Goal: Information Seeking & Learning: Learn about a topic

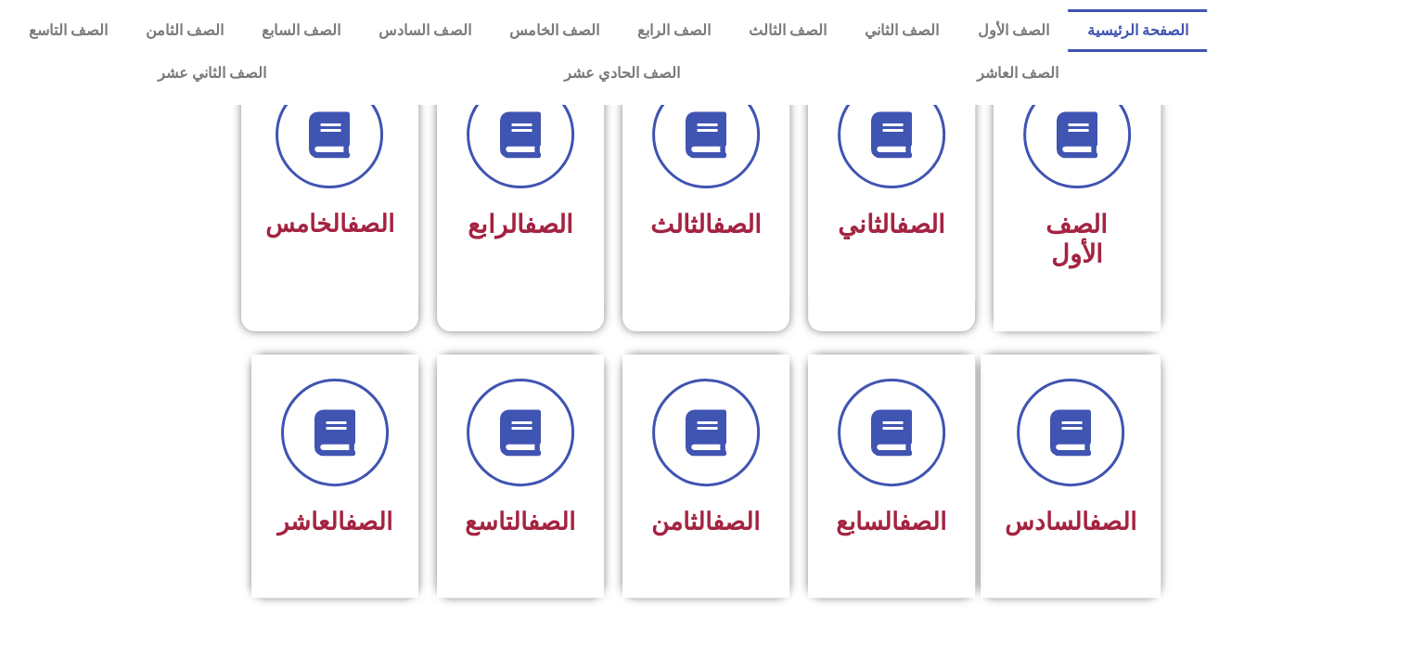
scroll to position [497, 0]
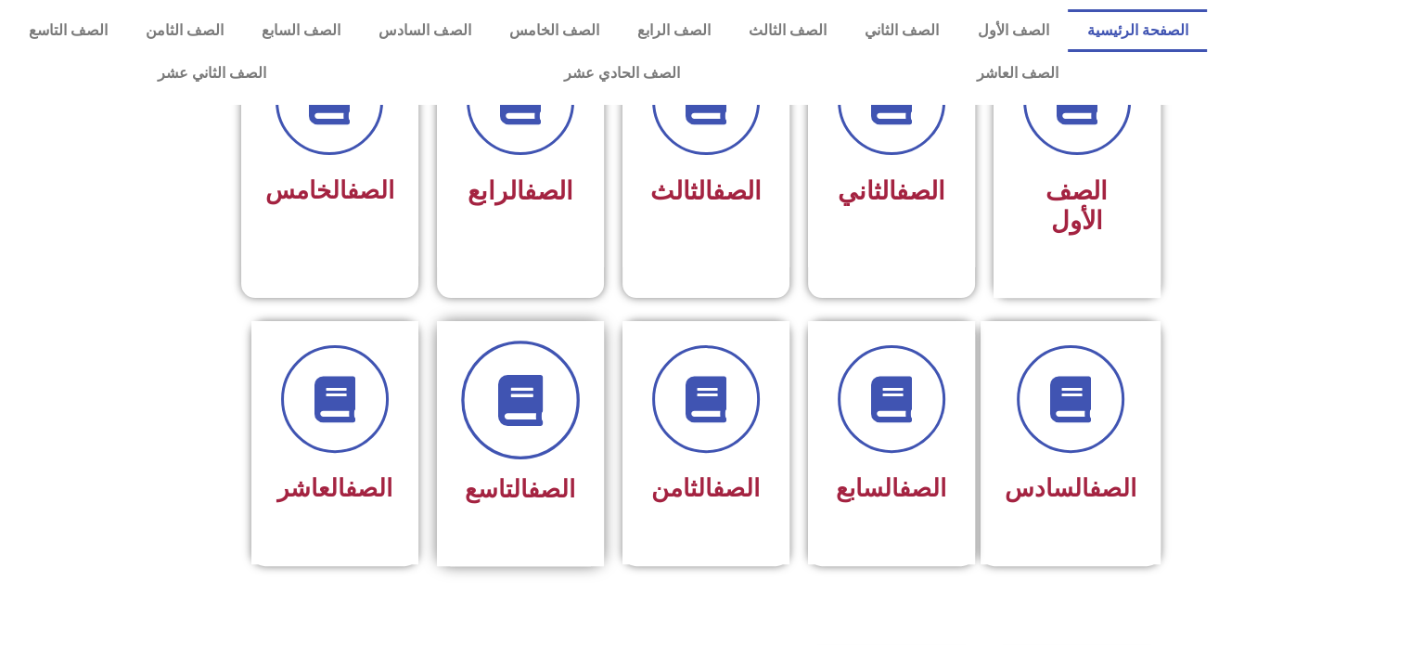
click at [510, 375] on icon at bounding box center [520, 399] width 51 height 51
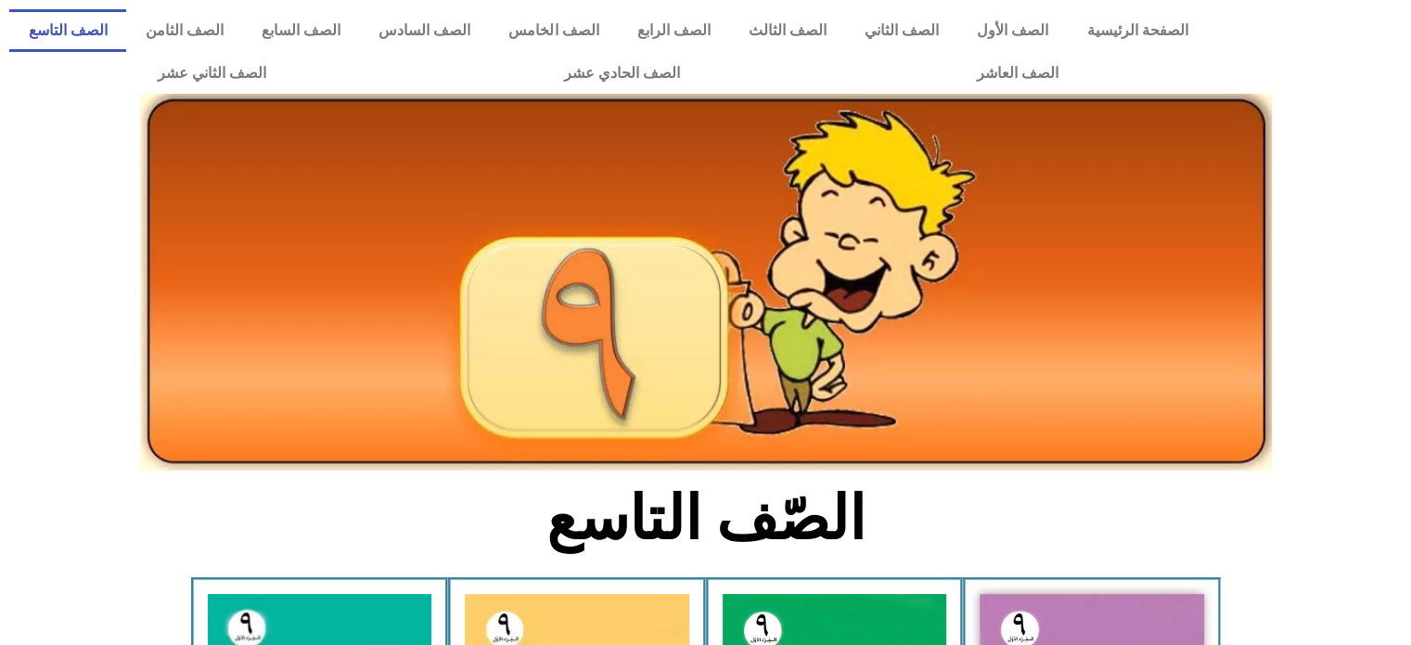
click at [1167, 195] on img at bounding box center [706, 283] width 1132 height 378
click at [1395, 111] on div at bounding box center [705, 136] width 1411 height 65
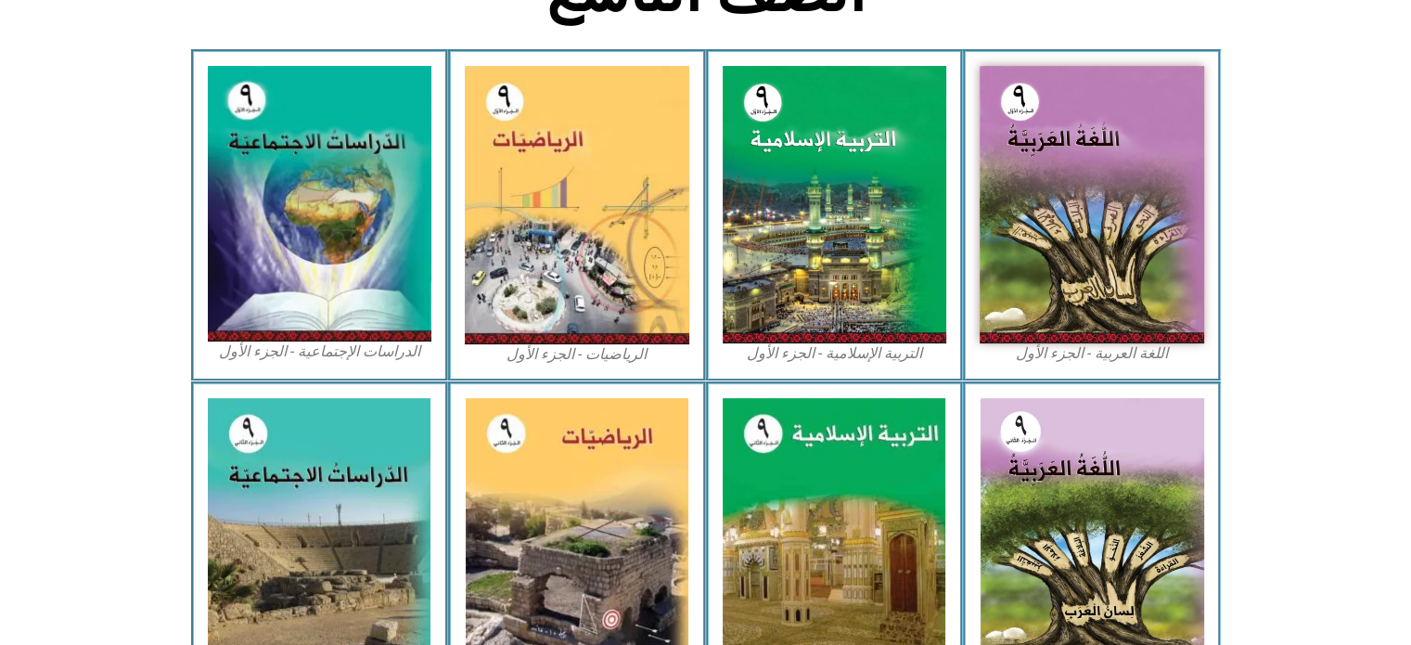
scroll to position [522, 0]
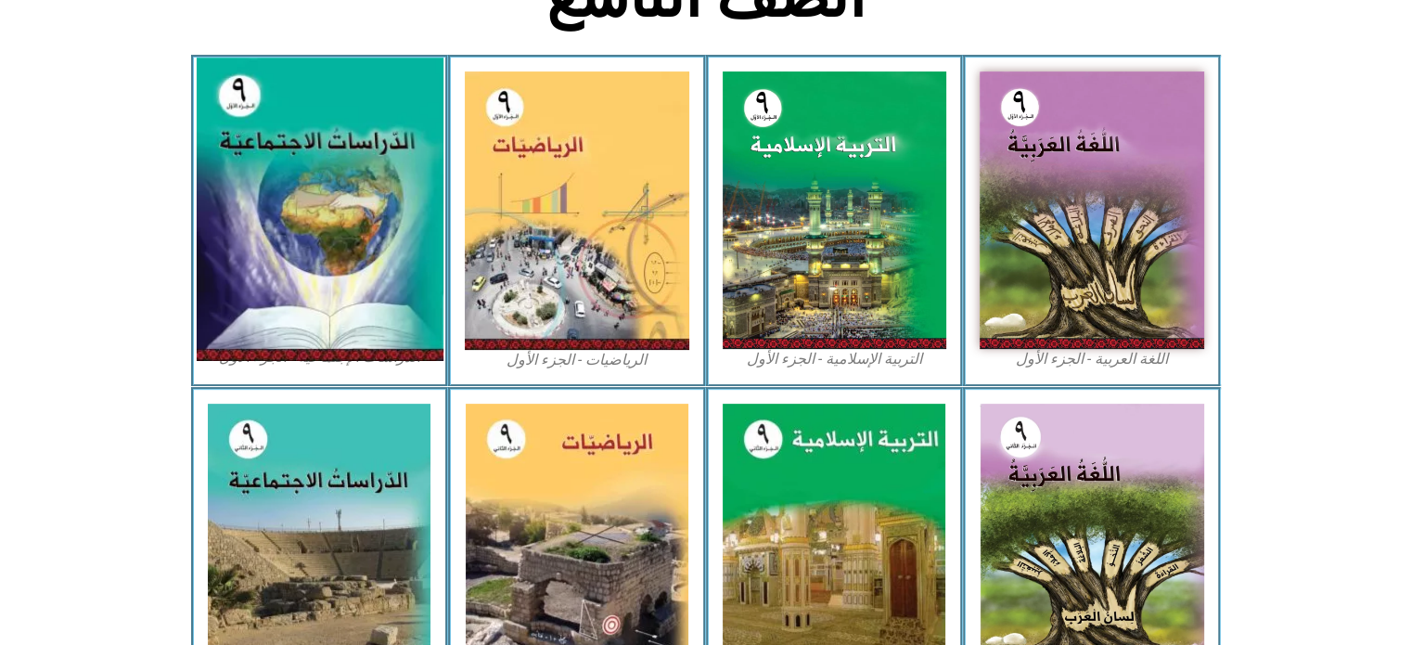
click at [322, 192] on img at bounding box center [319, 209] width 247 height 303
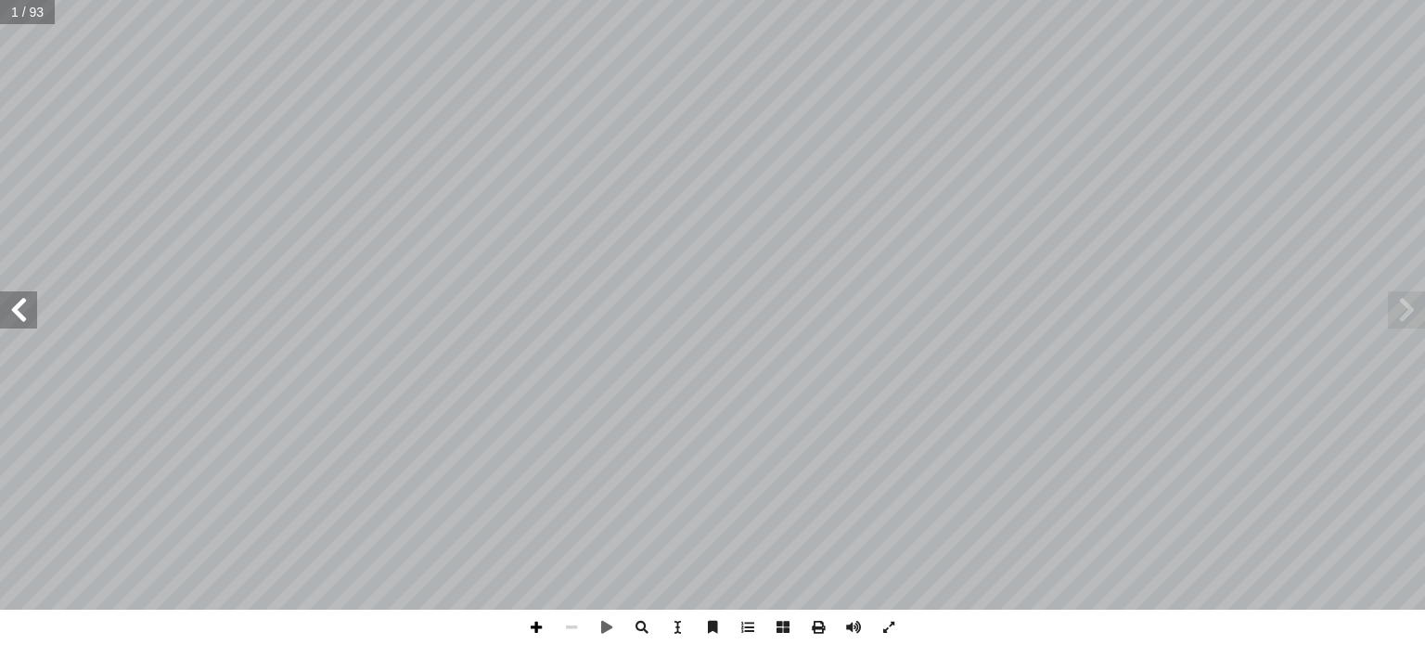
click at [533, 638] on span at bounding box center [536, 627] width 35 height 35
click at [576, 628] on span at bounding box center [571, 627] width 35 height 35
click at [19, 315] on span at bounding box center [18, 309] width 37 height 37
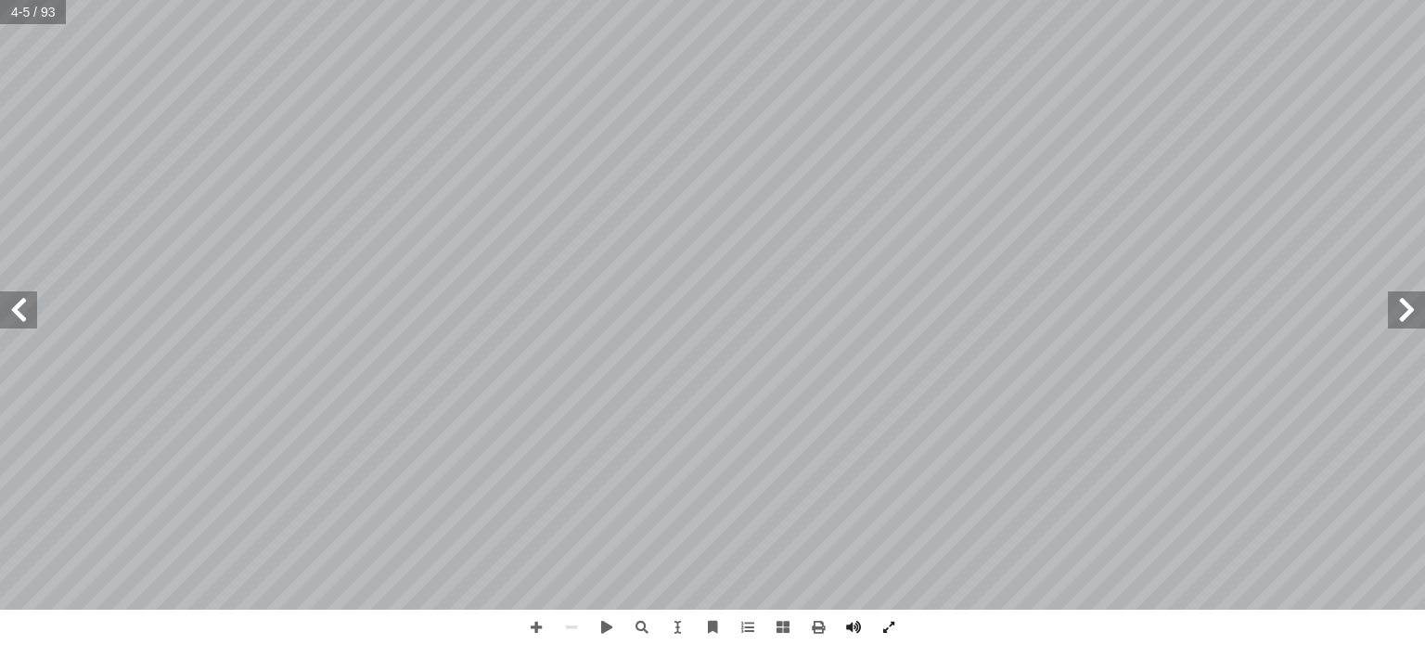
click at [19, 315] on span at bounding box center [18, 309] width 37 height 37
click at [20, 312] on span at bounding box center [18, 309] width 37 height 37
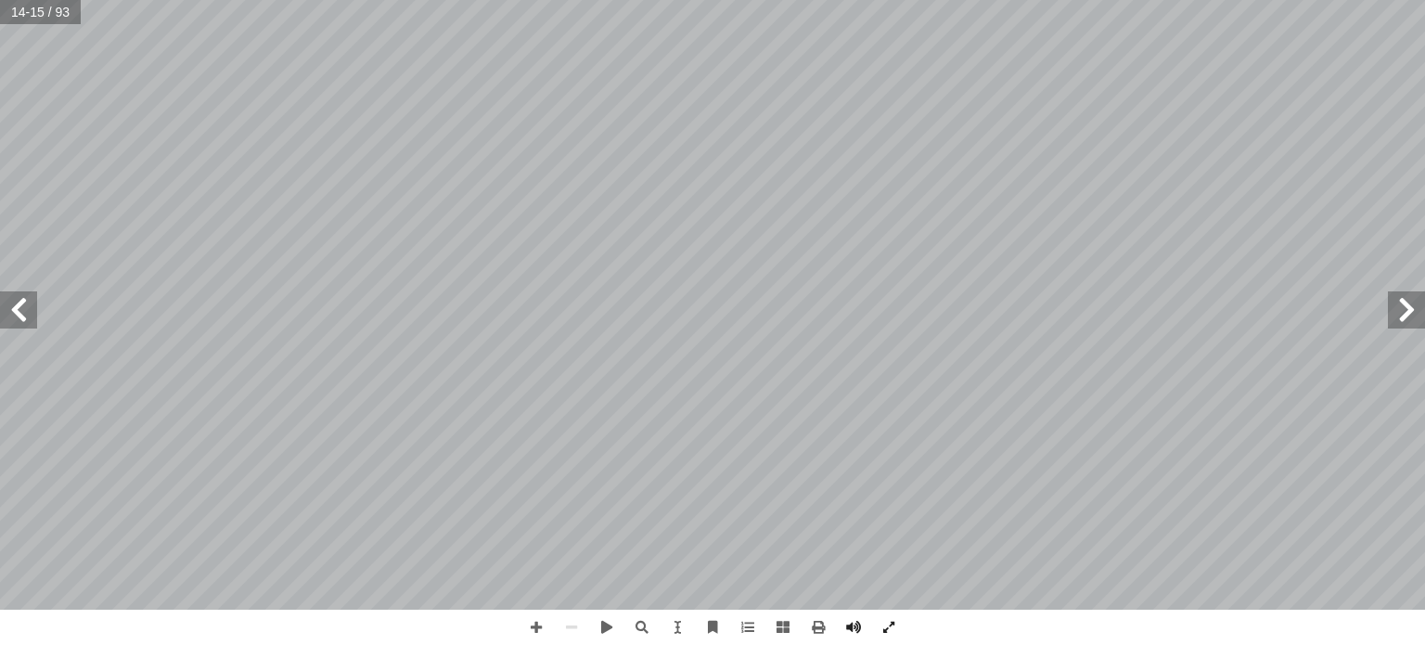
click at [10, 296] on span at bounding box center [18, 309] width 37 height 37
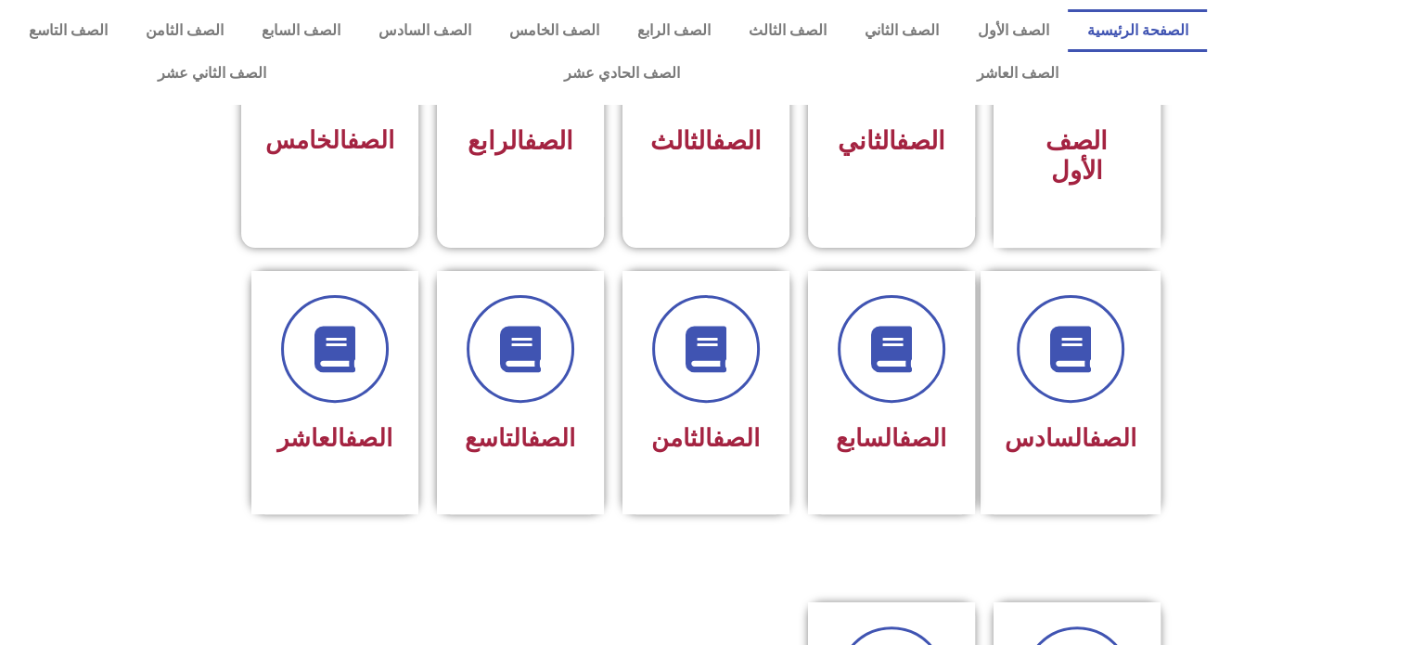
scroll to position [542, 0]
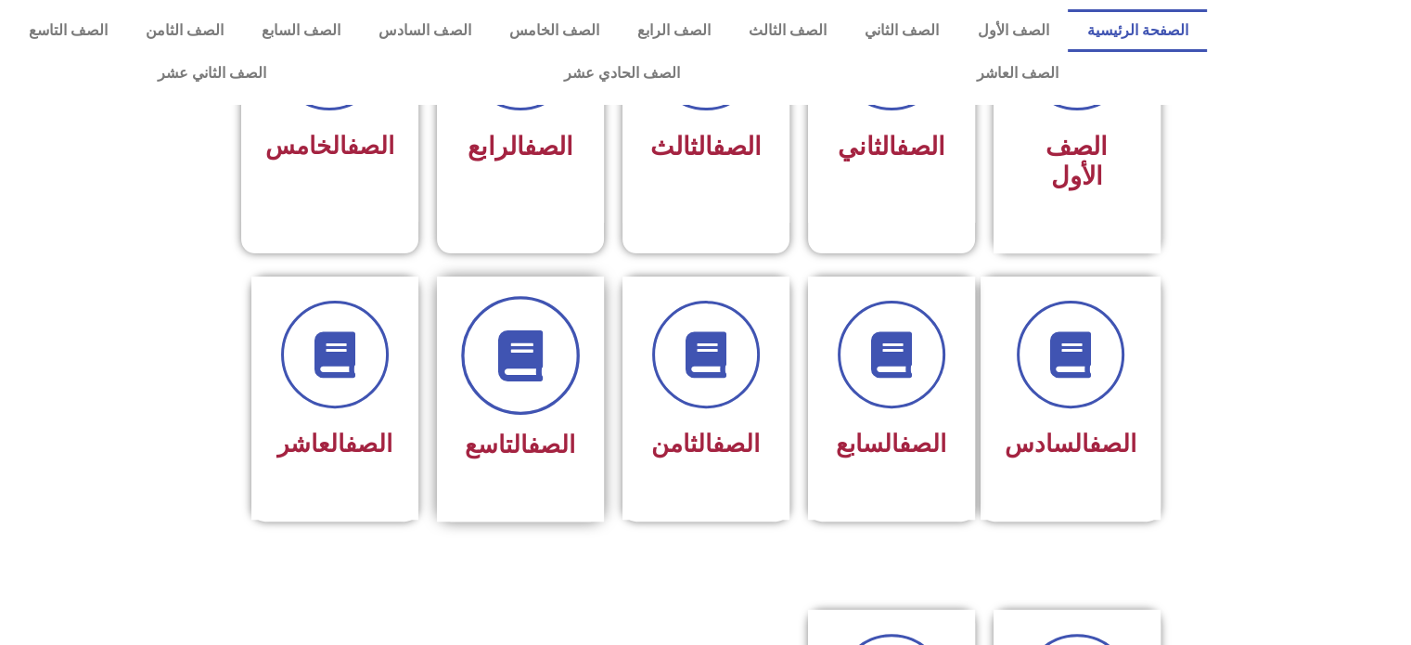
click at [535, 351] on span at bounding box center [520, 355] width 119 height 119
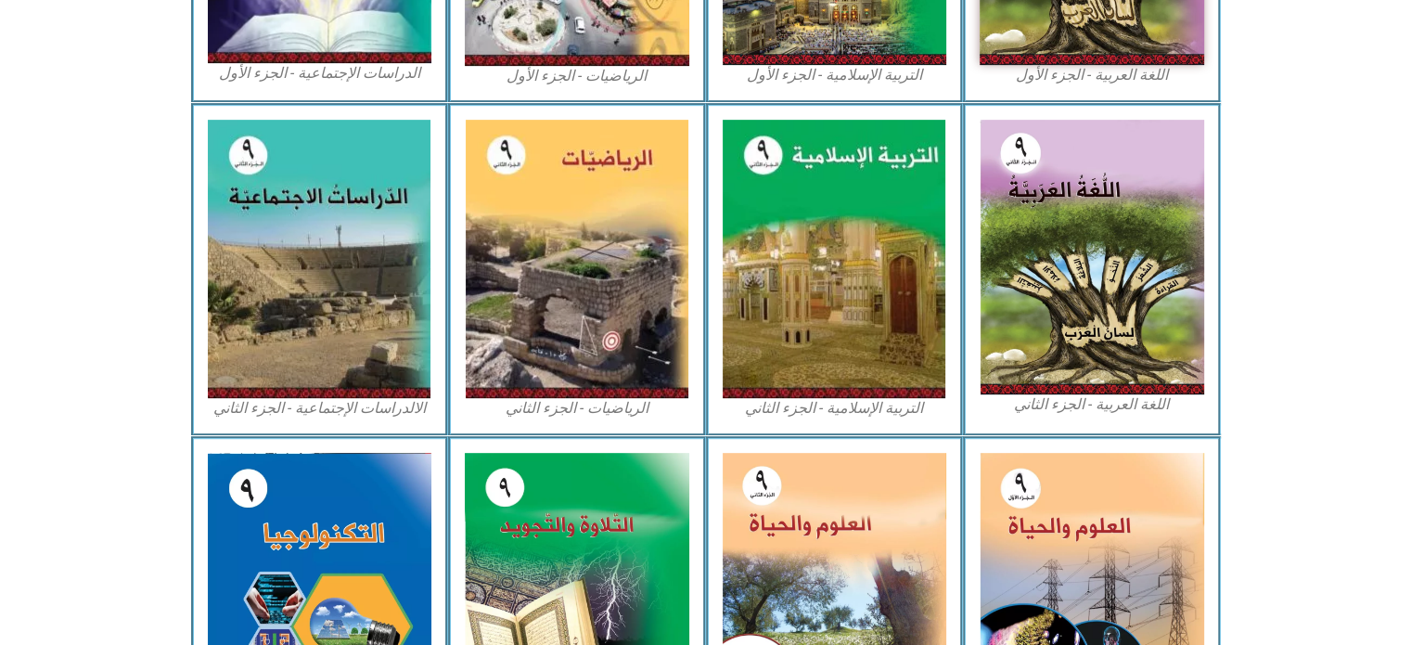
scroll to position [808, 0]
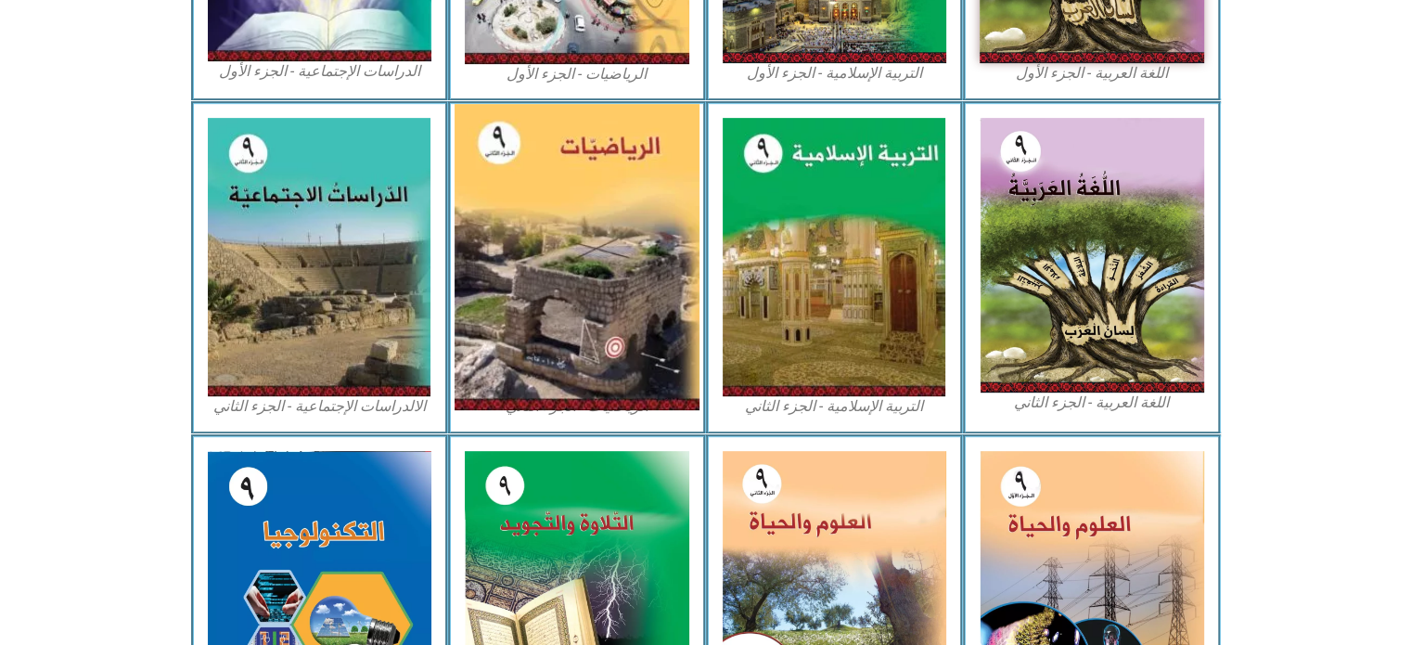
click at [524, 237] on img at bounding box center [577, 257] width 245 height 306
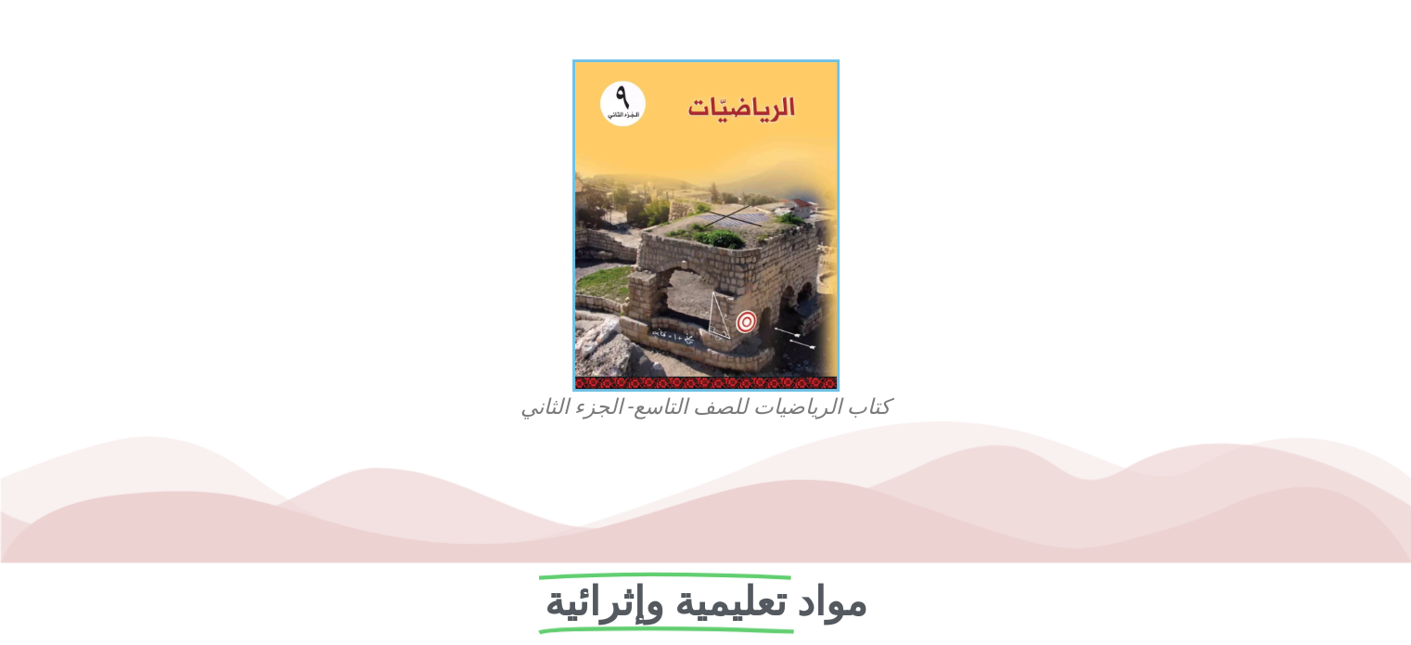
scroll to position [483, 0]
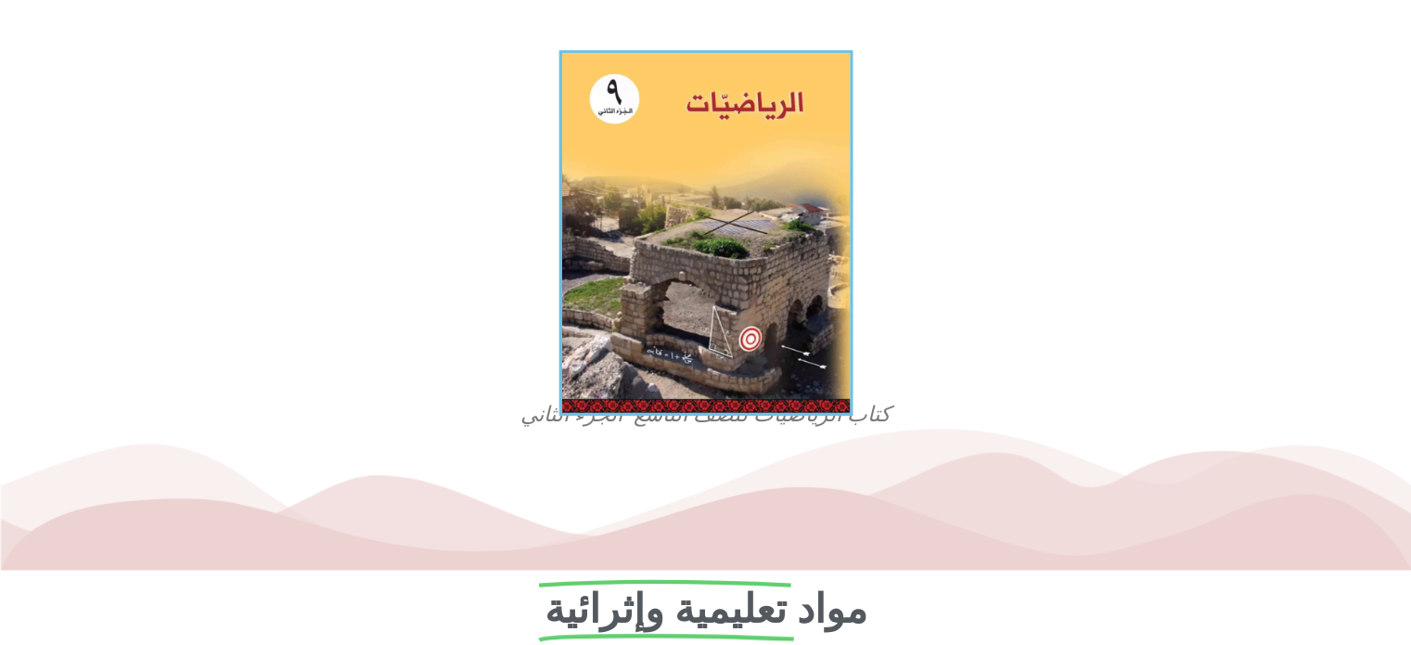
click at [741, 313] on img at bounding box center [706, 233] width 294 height 366
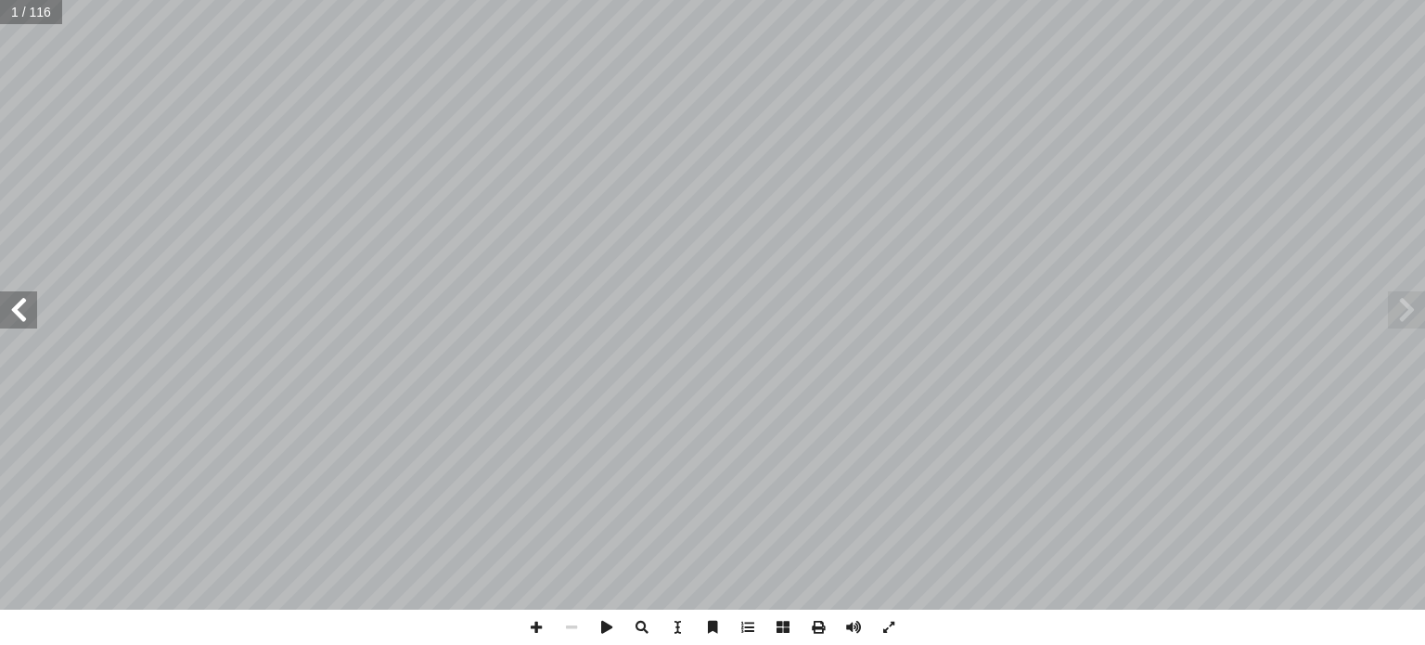
click at [13, 310] on span at bounding box center [18, 309] width 37 height 37
click at [15, 308] on span at bounding box center [18, 309] width 37 height 37
click at [20, 306] on span at bounding box center [18, 309] width 37 height 37
click at [21, 307] on span at bounding box center [18, 309] width 37 height 37
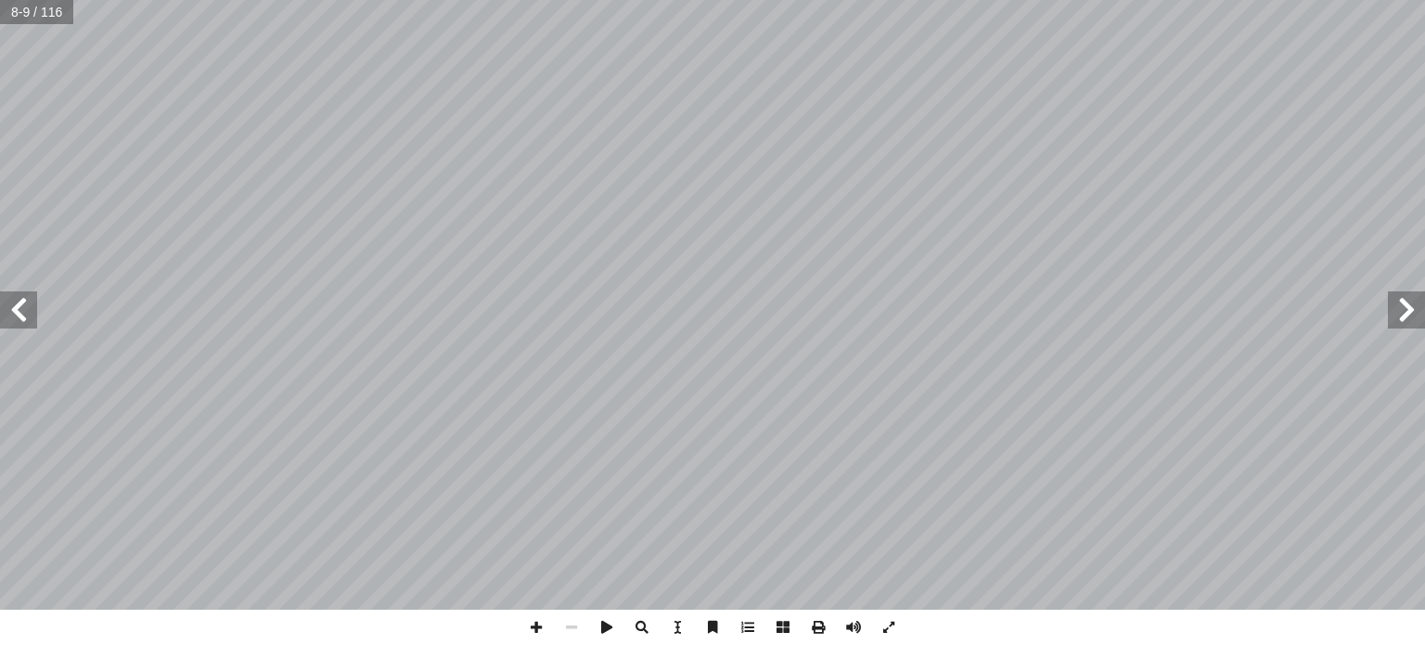
click at [21, 307] on span at bounding box center [18, 309] width 37 height 37
click at [24, 307] on span at bounding box center [18, 309] width 37 height 37
click at [31, 309] on span at bounding box center [18, 309] width 37 height 37
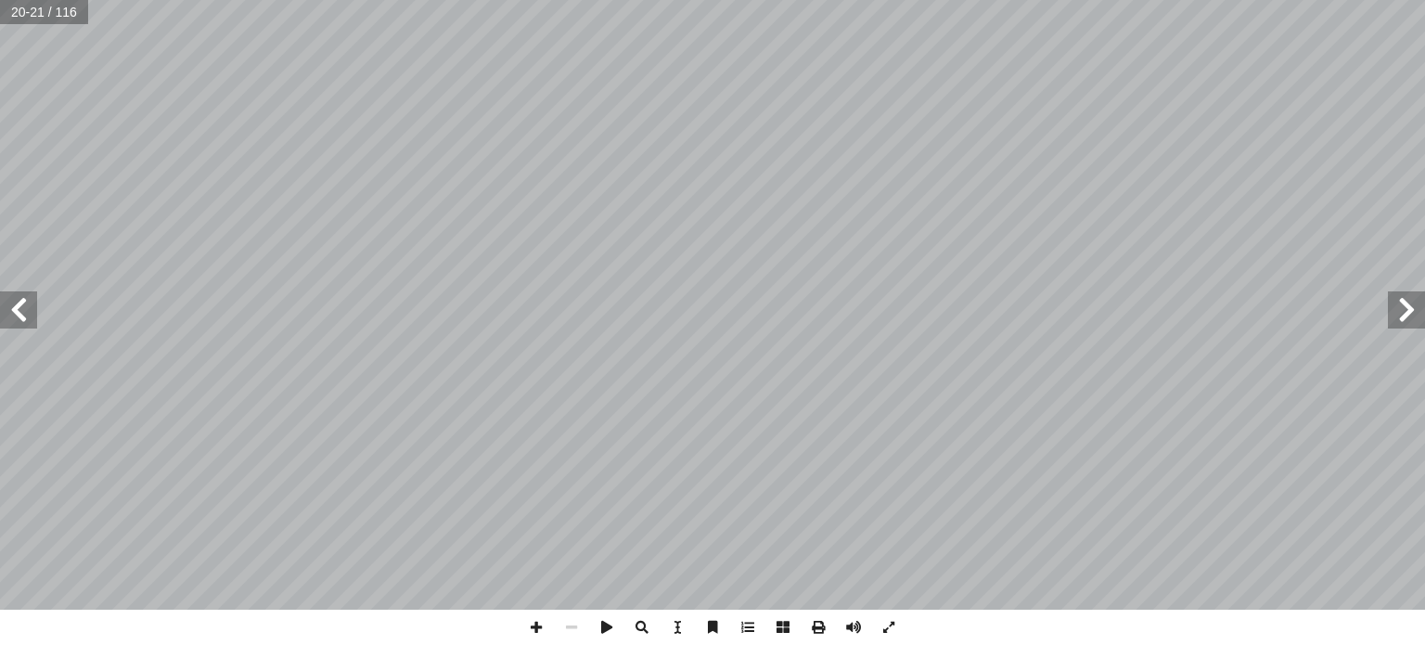
click at [33, 309] on span at bounding box center [18, 309] width 37 height 37
click at [33, 307] on span at bounding box center [18, 309] width 37 height 37
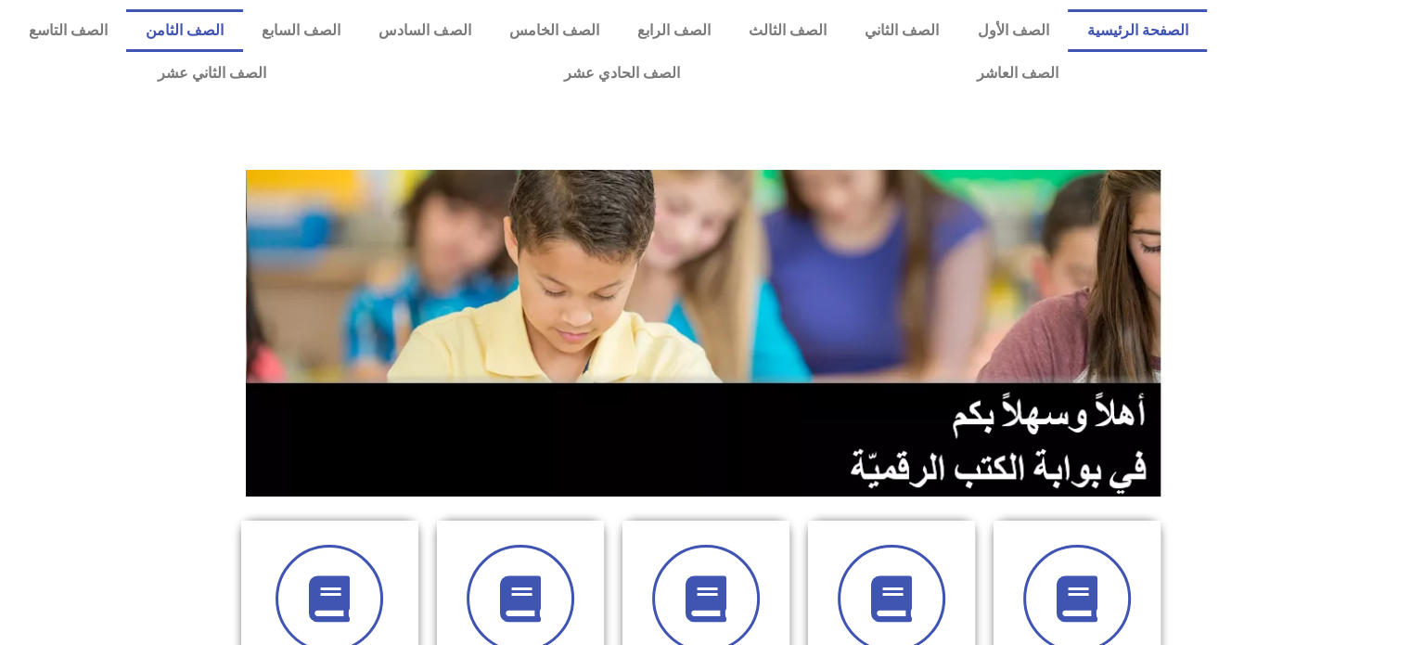
click at [242, 33] on link "الصف الثامن" at bounding box center [184, 30] width 116 height 43
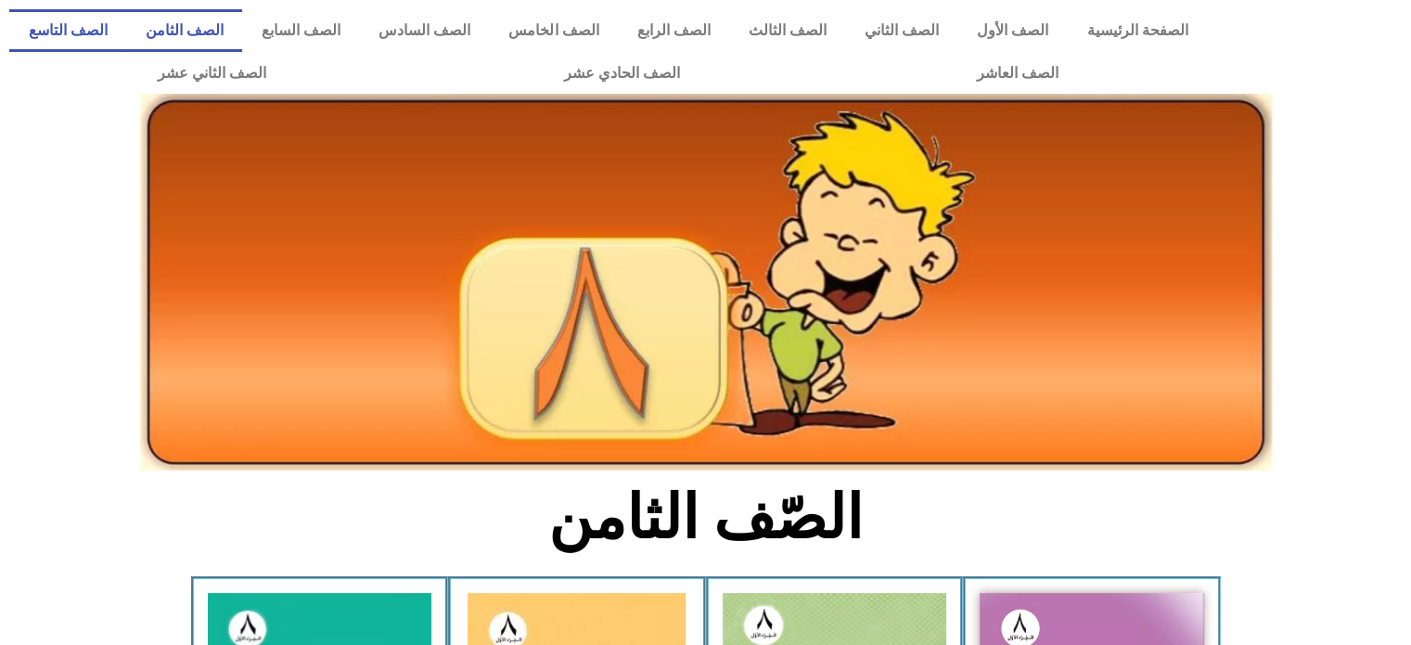
click at [126, 32] on link "الصف التاسع" at bounding box center [67, 30] width 117 height 43
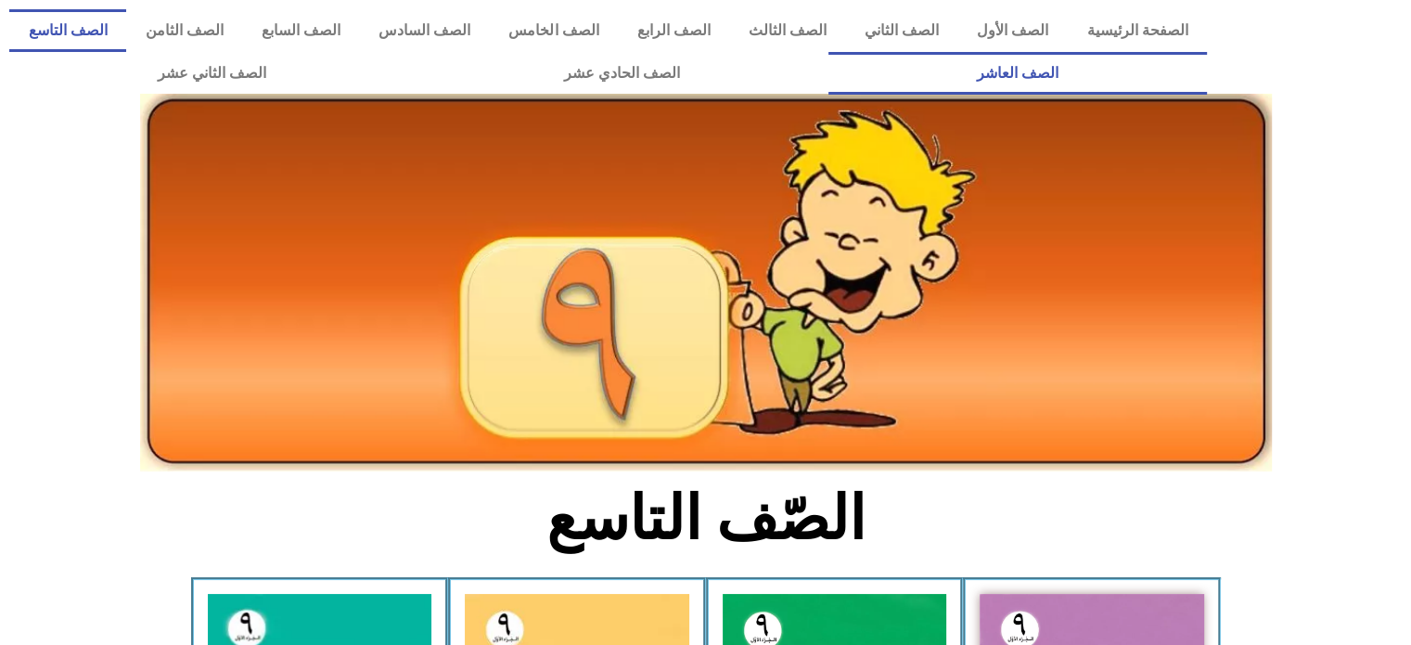
click at [829, 52] on link "الصف العاشر" at bounding box center [1018, 73] width 379 height 43
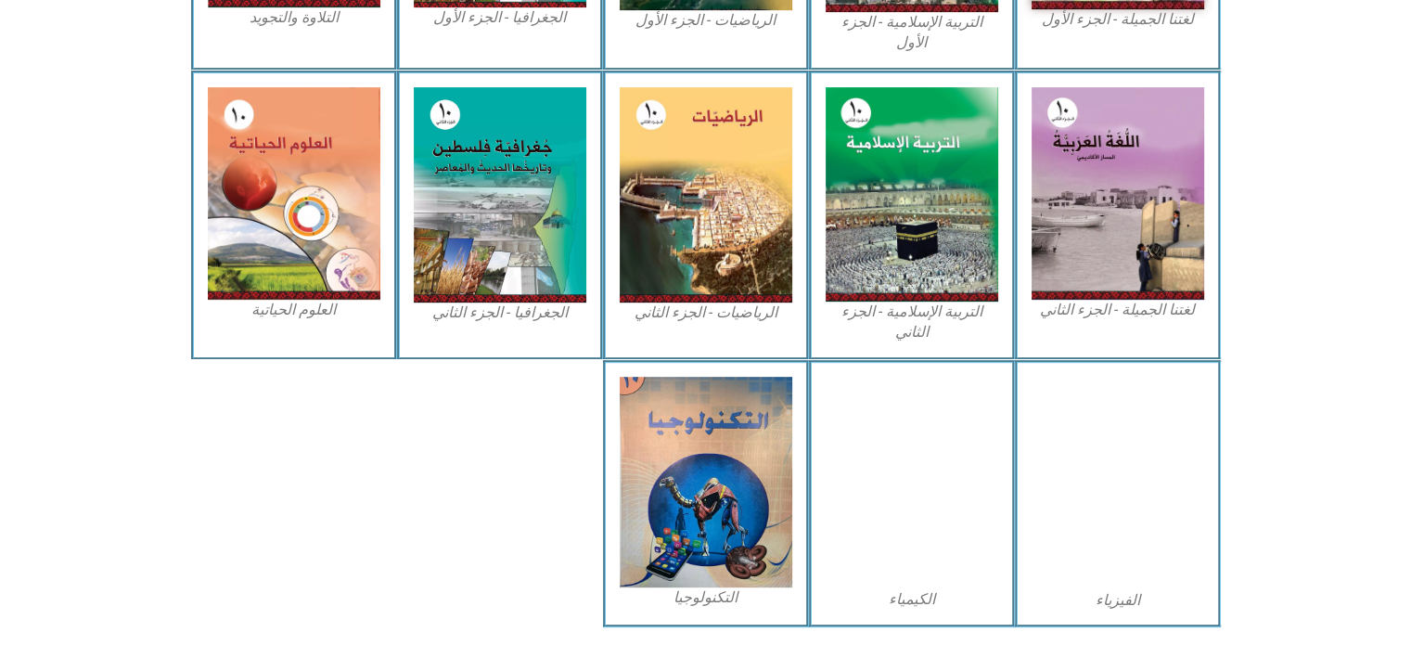
scroll to position [839, 0]
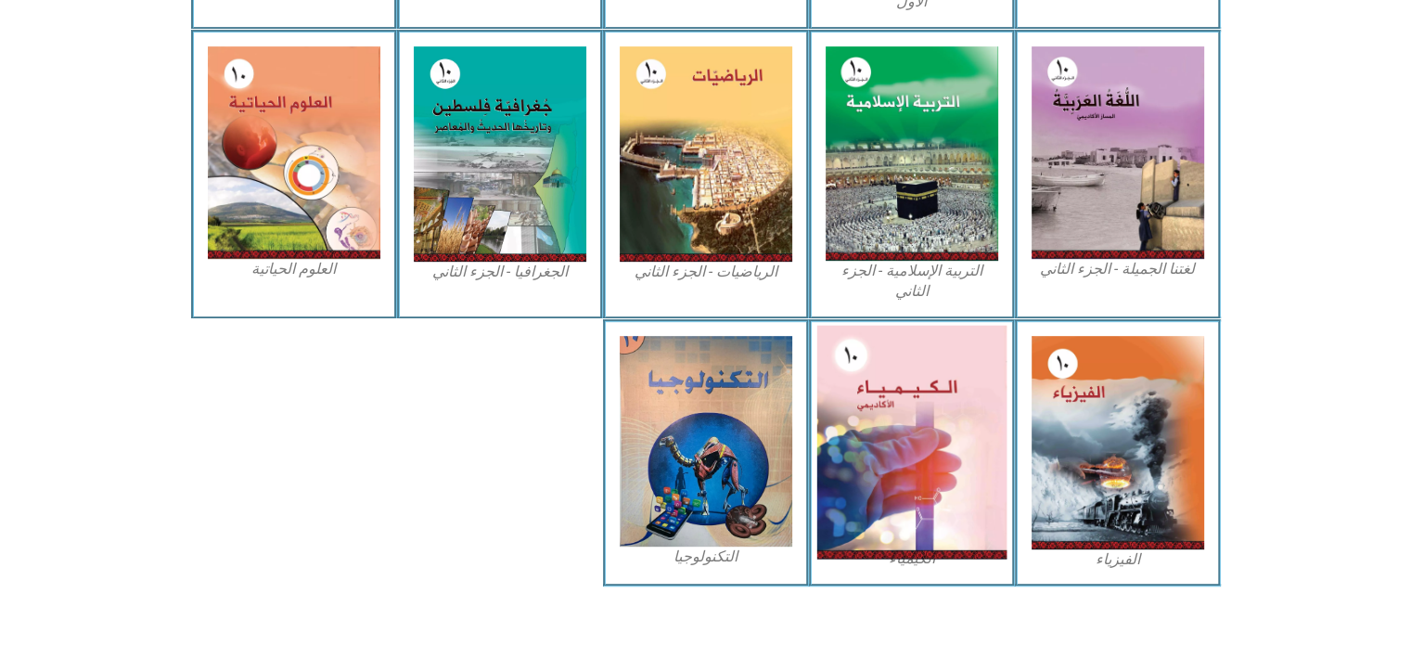
click at [906, 468] on img at bounding box center [912, 442] width 190 height 234
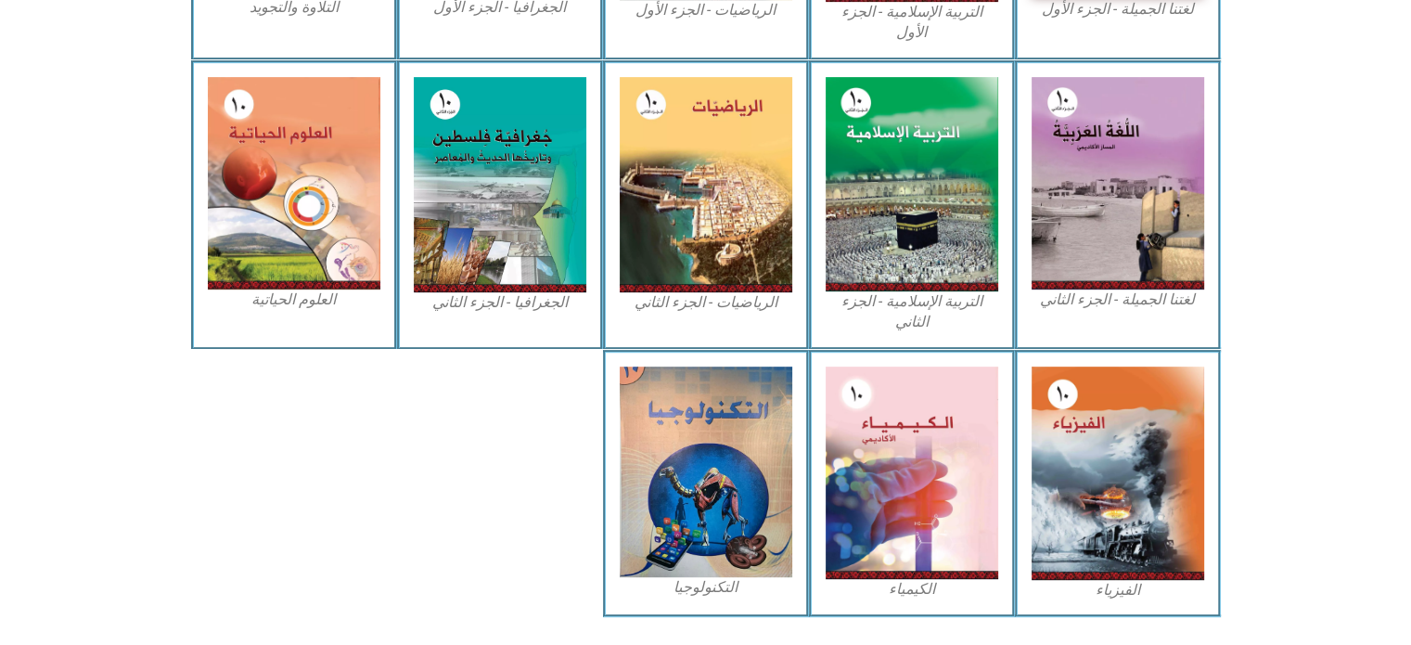
scroll to position [810, 0]
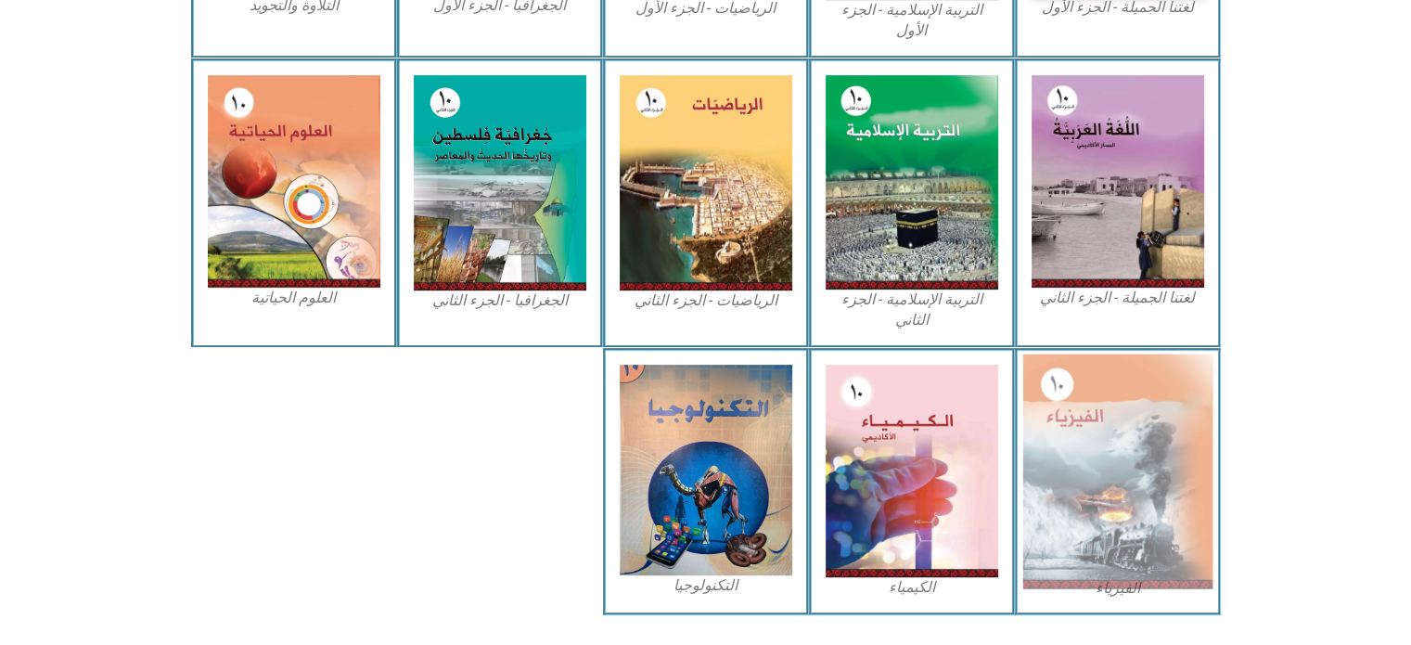
click at [1116, 438] on img at bounding box center [1118, 471] width 190 height 235
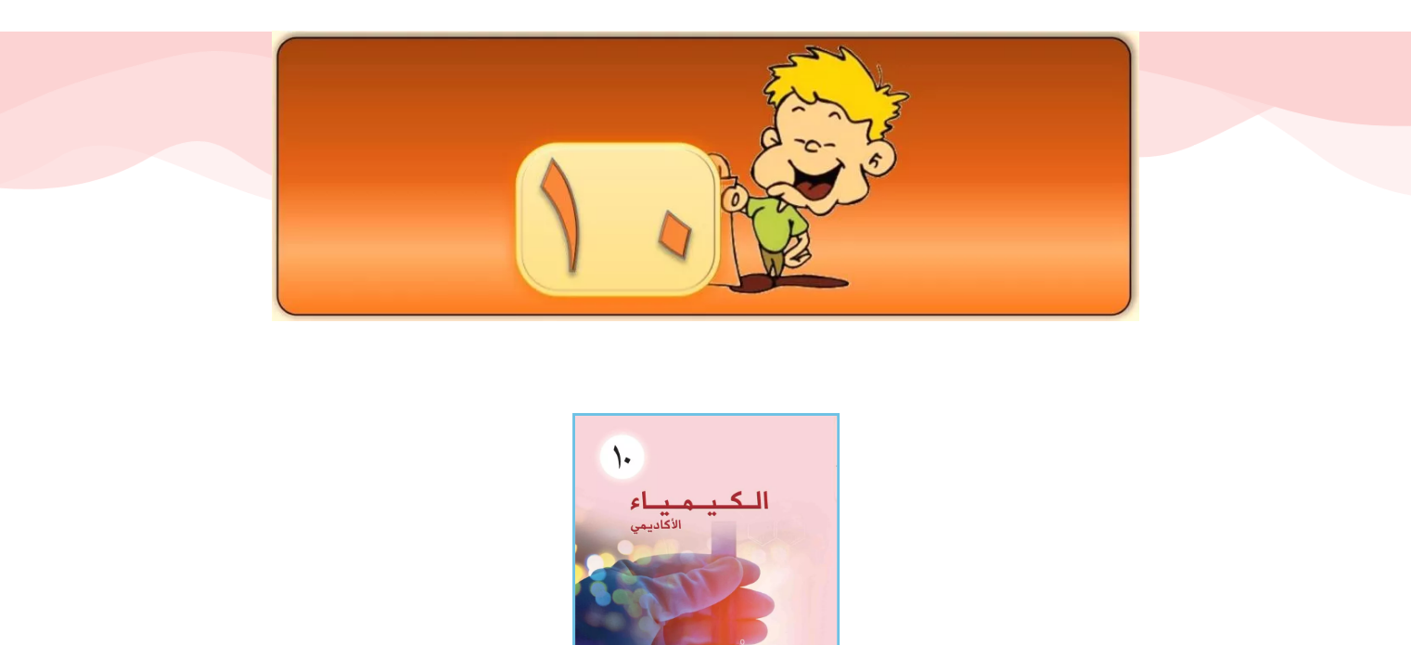
scroll to position [91, 0]
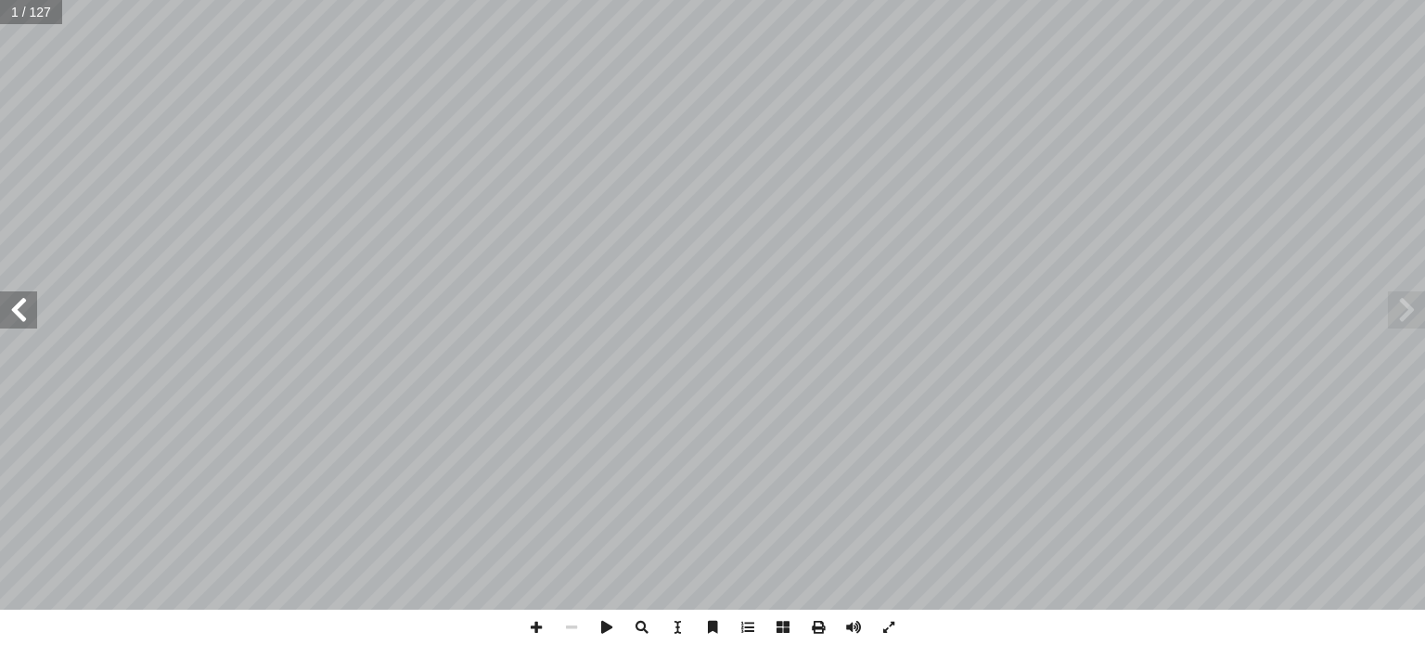
click at [19, 317] on span at bounding box center [18, 309] width 37 height 37
click at [20, 316] on span at bounding box center [18, 309] width 37 height 37
click at [17, 307] on span at bounding box center [18, 309] width 37 height 37
click at [13, 315] on span at bounding box center [18, 309] width 37 height 37
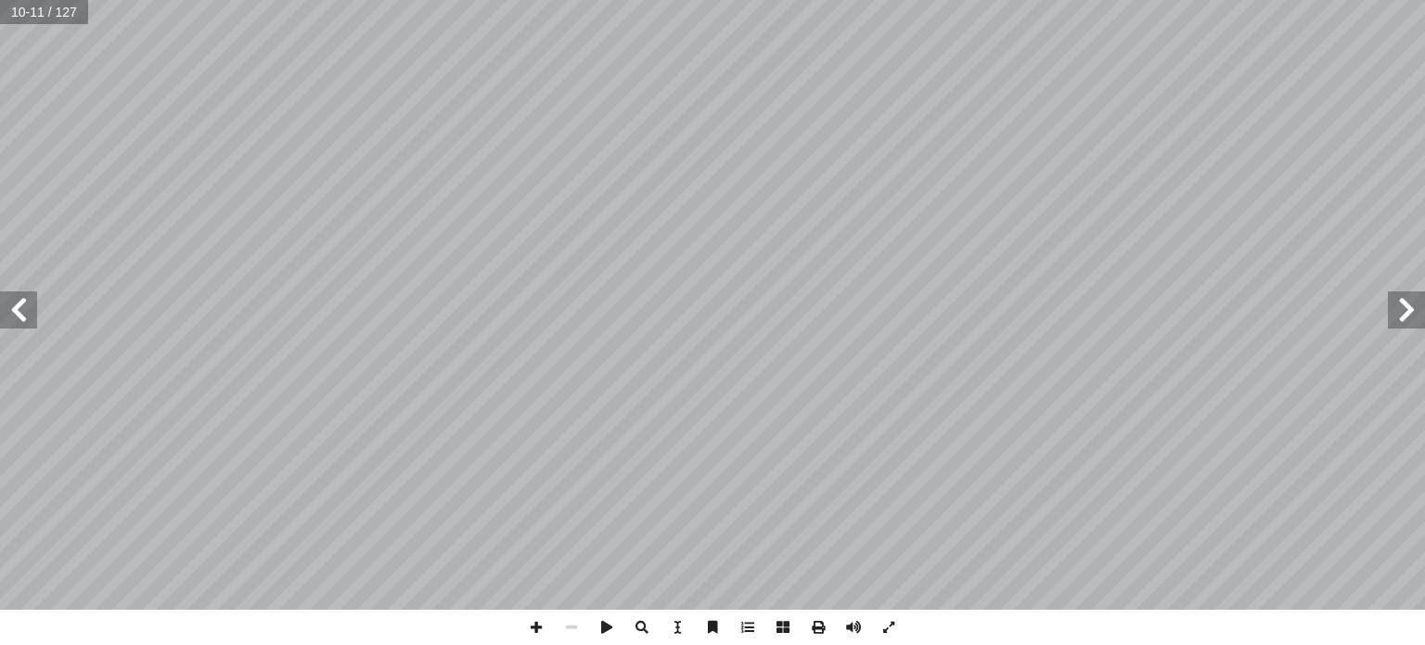
click at [1407, 322] on span at bounding box center [1406, 309] width 37 height 37
click at [17, 318] on span at bounding box center [18, 309] width 37 height 37
click at [19, 318] on span at bounding box center [18, 309] width 37 height 37
click at [23, 318] on span at bounding box center [18, 309] width 37 height 37
click at [25, 318] on span at bounding box center [18, 309] width 37 height 37
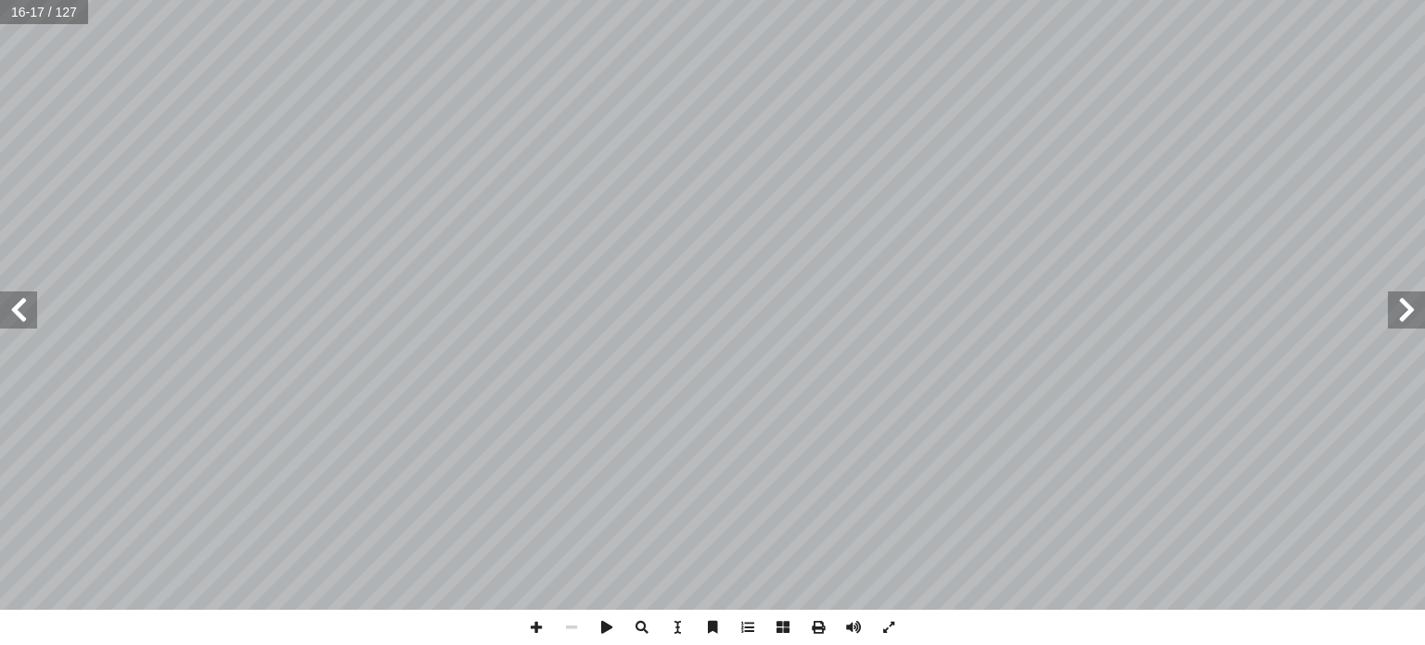
click at [1421, 306] on span at bounding box center [1406, 309] width 37 height 37
click at [15, 307] on span at bounding box center [18, 309] width 37 height 37
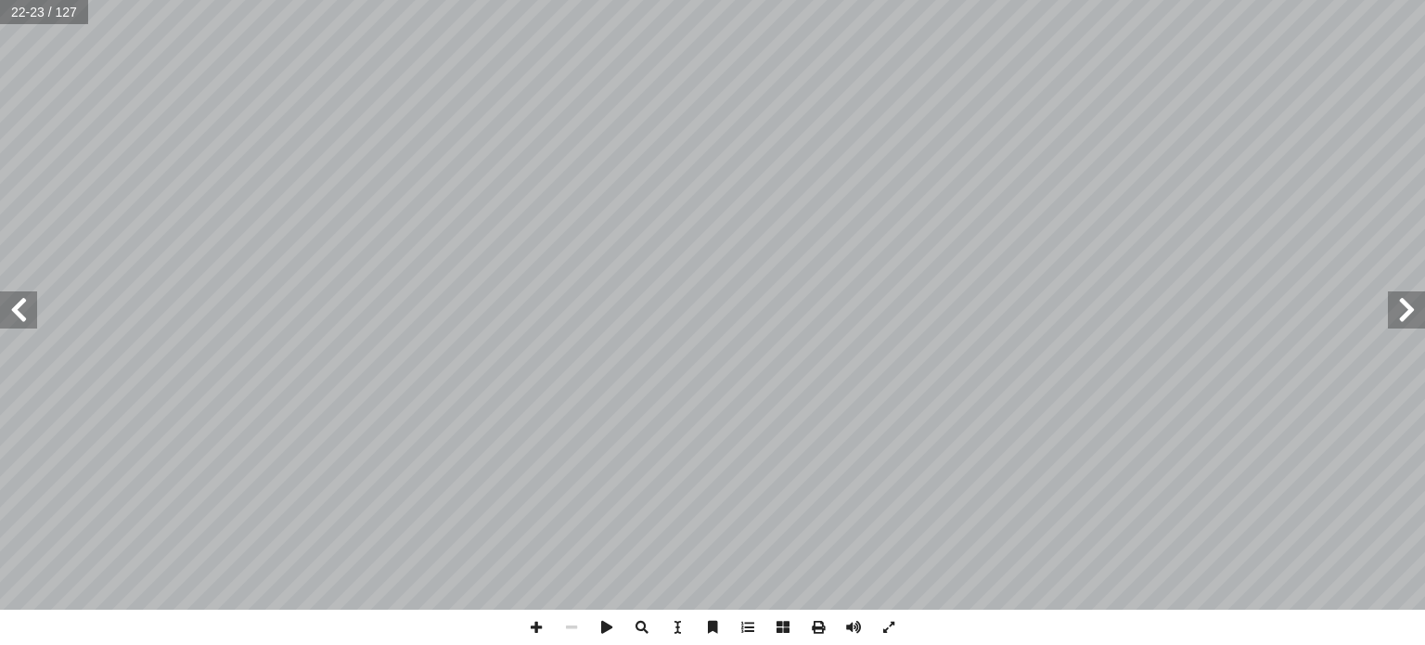
click at [22, 309] on span at bounding box center [18, 309] width 37 height 37
click at [1412, 325] on span at bounding box center [1406, 309] width 37 height 37
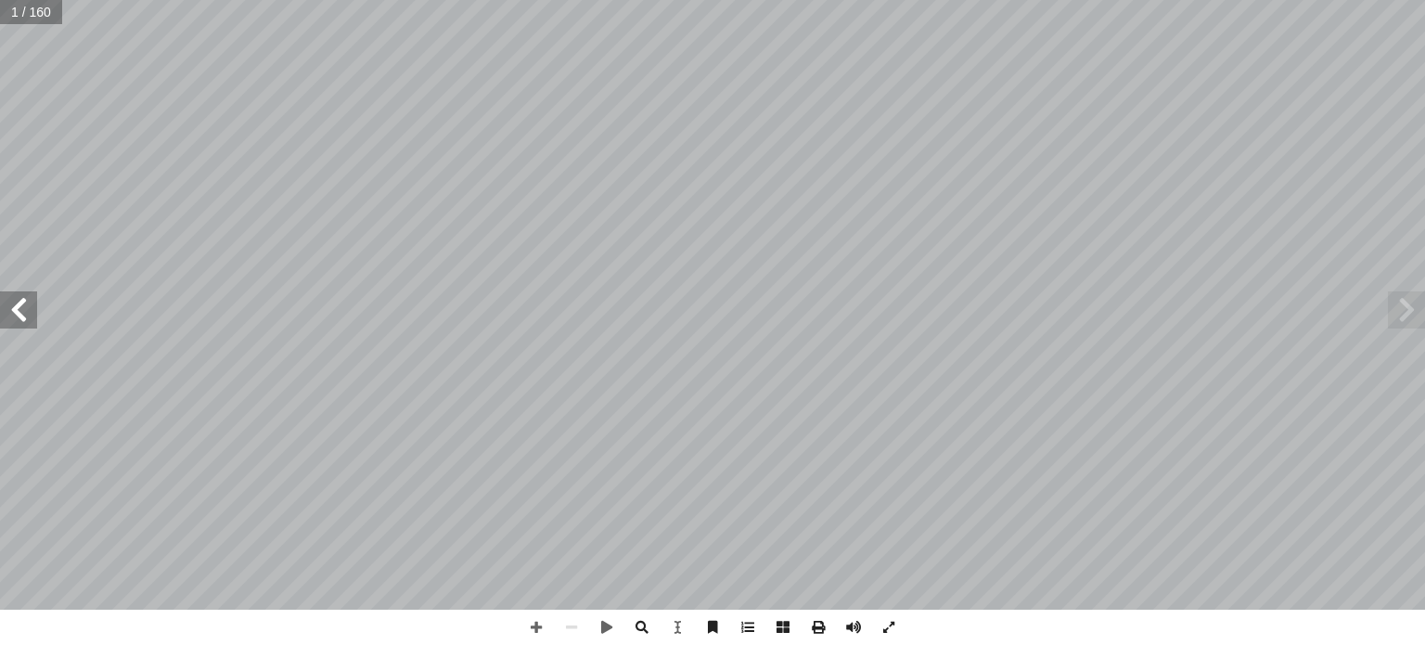
click at [6, 304] on span at bounding box center [18, 309] width 37 height 37
click at [11, 304] on span at bounding box center [18, 309] width 37 height 37
click at [10, 306] on span at bounding box center [18, 309] width 37 height 37
click at [10, 305] on span at bounding box center [18, 309] width 37 height 37
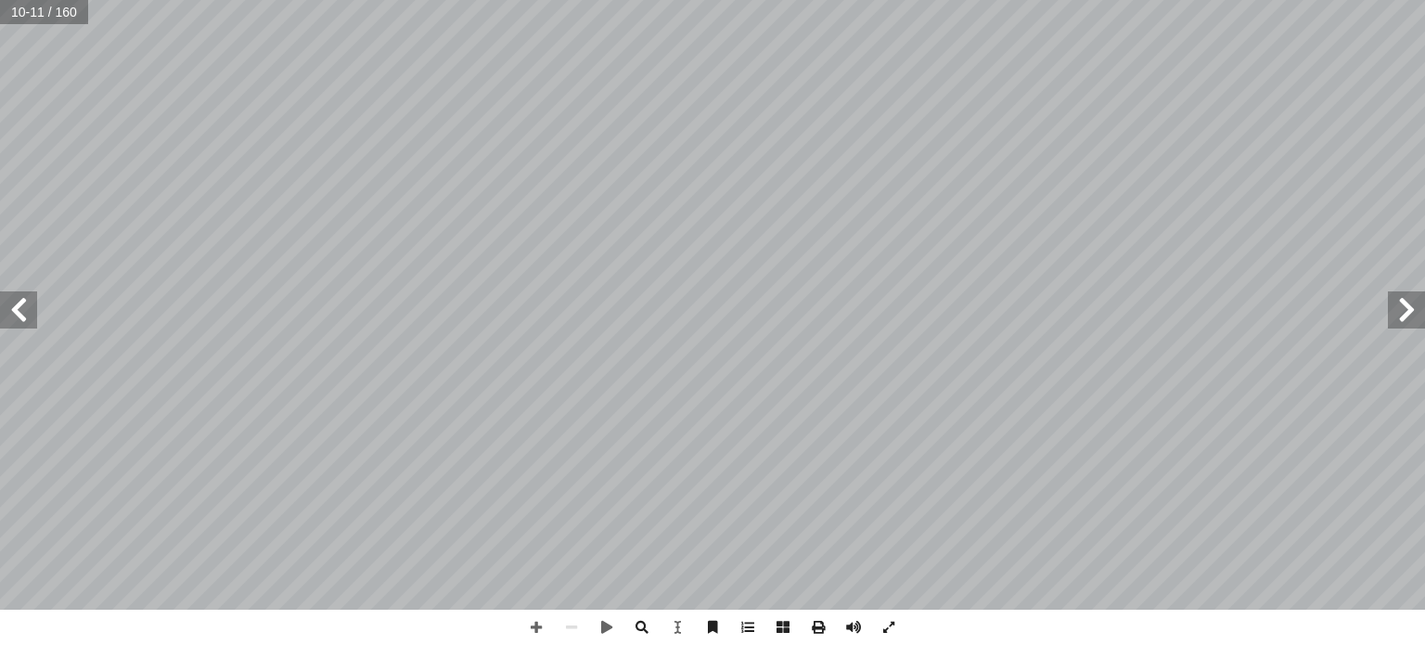
click at [10, 305] on span at bounding box center [18, 309] width 37 height 37
click at [1403, 303] on span at bounding box center [1406, 309] width 37 height 37
click at [19, 318] on span at bounding box center [18, 309] width 37 height 37
click at [19, 317] on span at bounding box center [18, 309] width 37 height 37
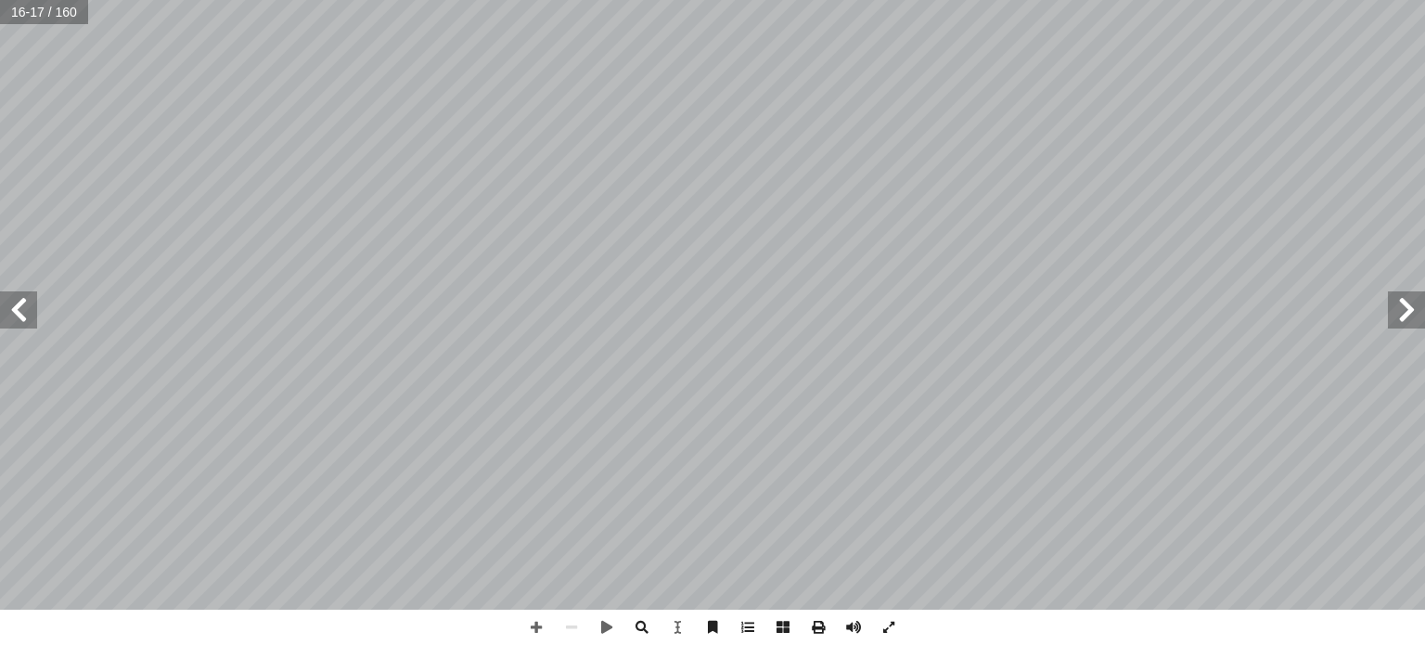
click at [19, 317] on span at bounding box center [18, 309] width 37 height 37
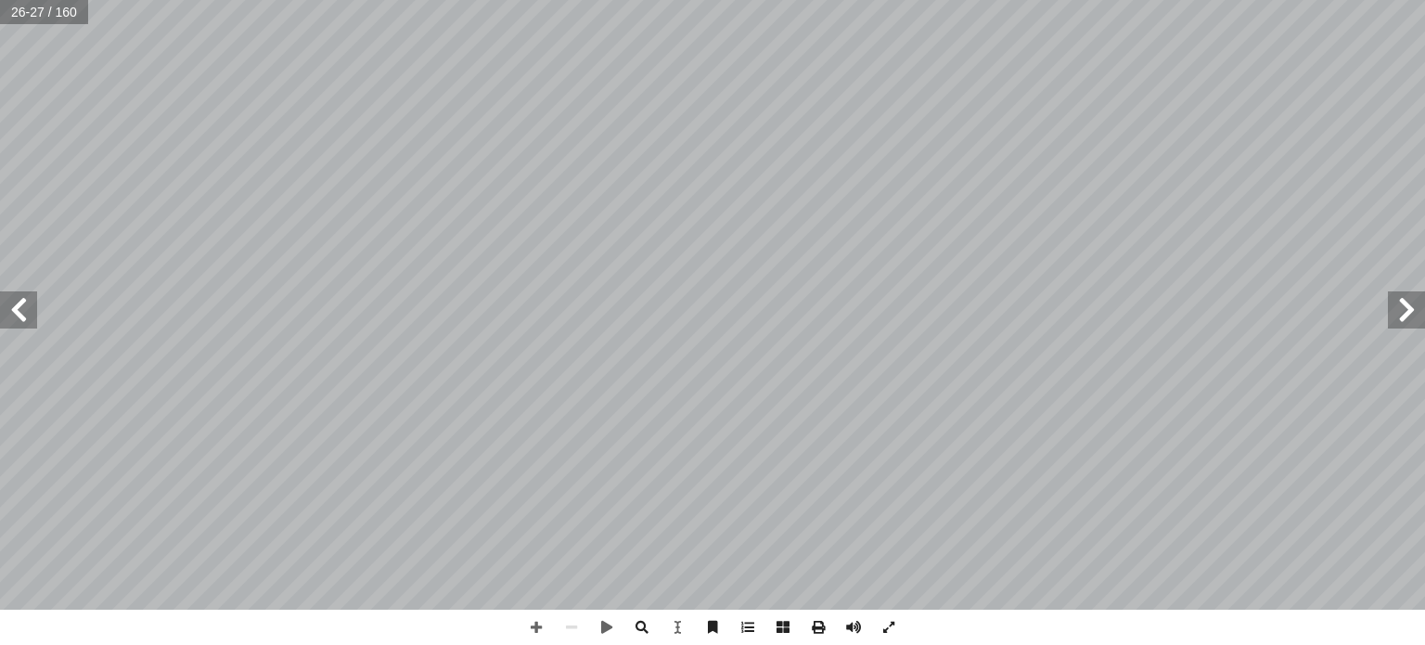
click at [19, 317] on span at bounding box center [18, 309] width 37 height 37
click at [33, 316] on span at bounding box center [18, 309] width 37 height 37
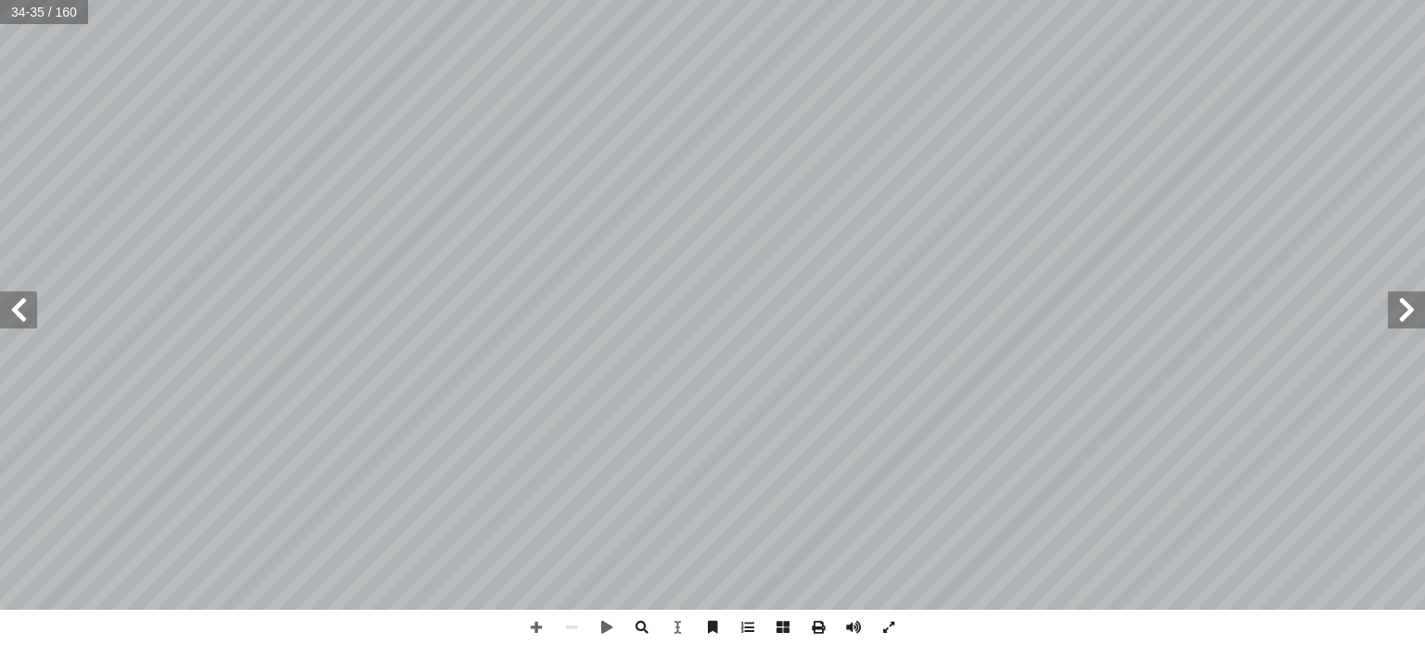
click at [33, 316] on span at bounding box center [18, 309] width 37 height 37
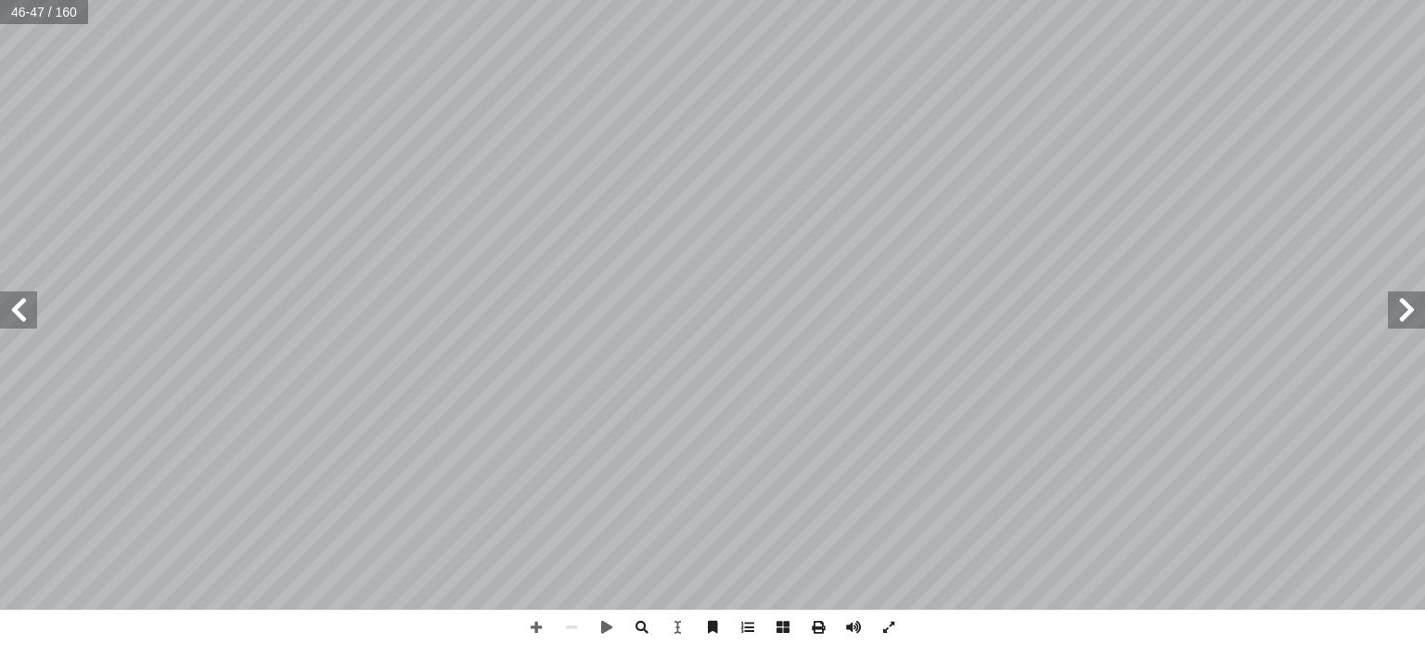
click at [33, 316] on span at bounding box center [18, 309] width 37 height 37
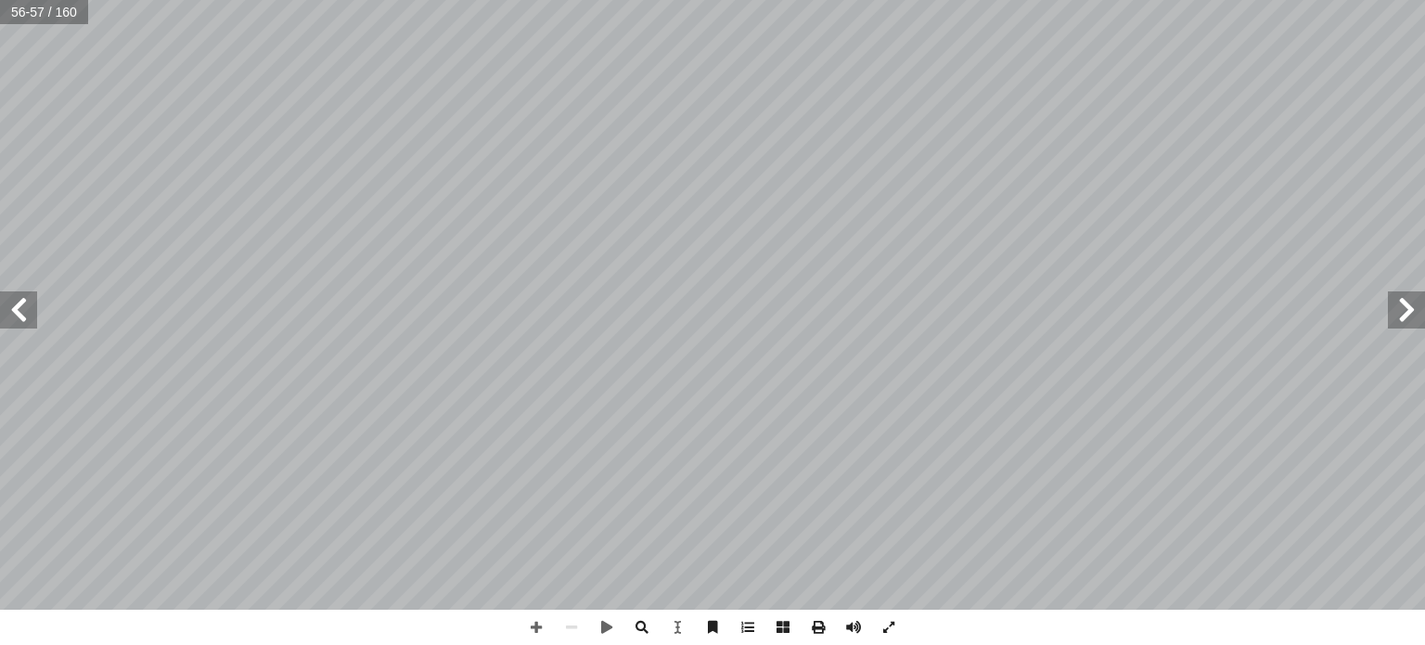
click at [33, 316] on span at bounding box center [18, 309] width 37 height 37
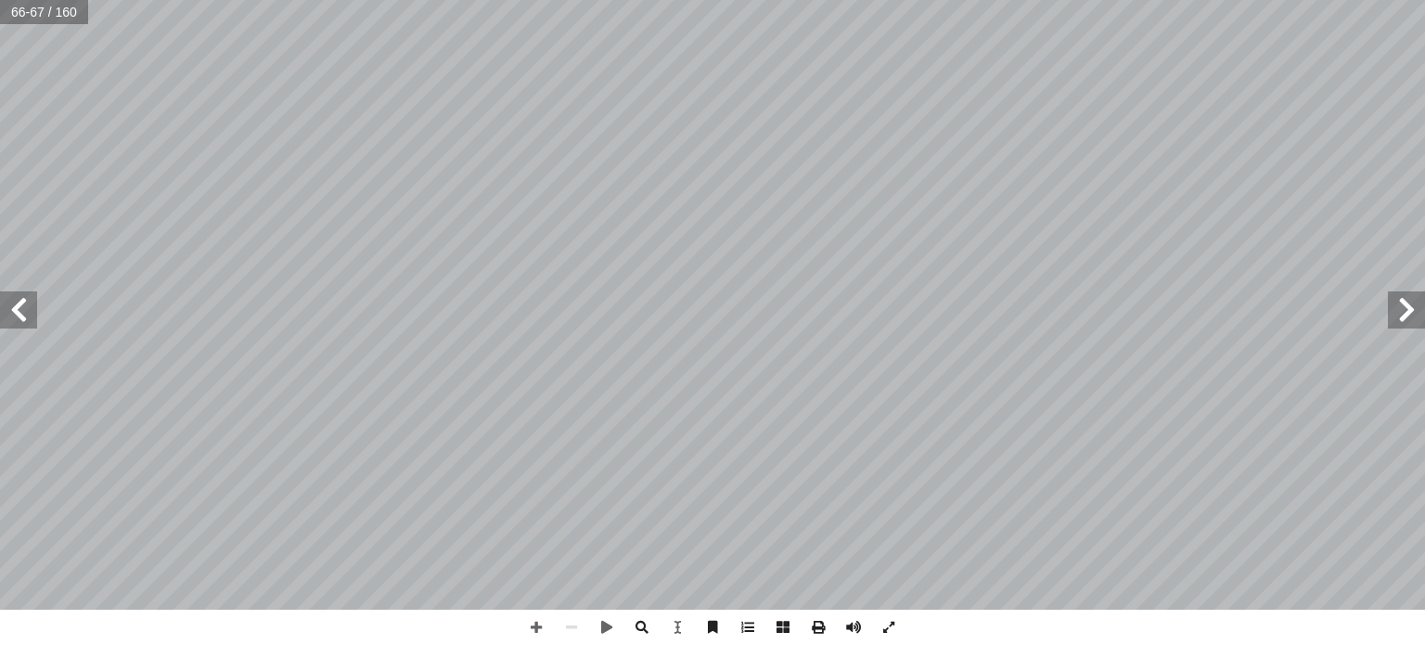
click at [33, 316] on span at bounding box center [18, 309] width 37 height 37
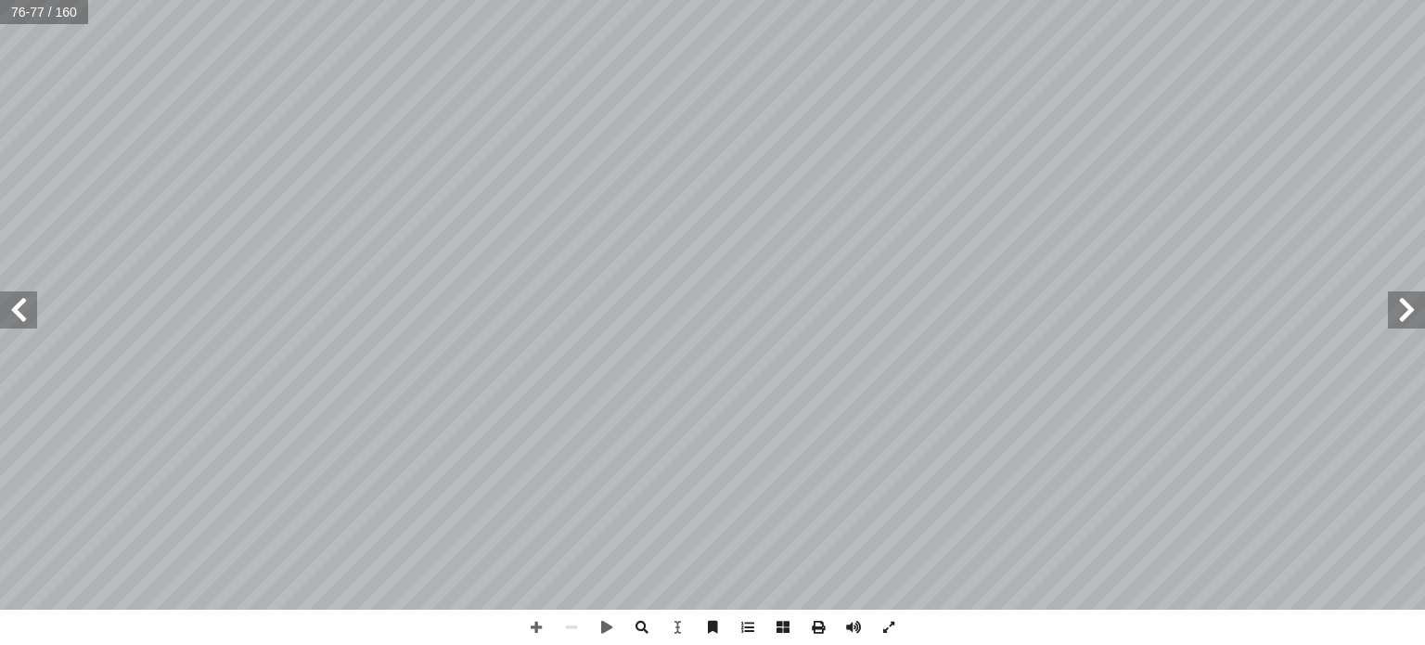
click at [33, 316] on span at bounding box center [18, 309] width 37 height 37
click at [35, 316] on span at bounding box center [18, 309] width 37 height 37
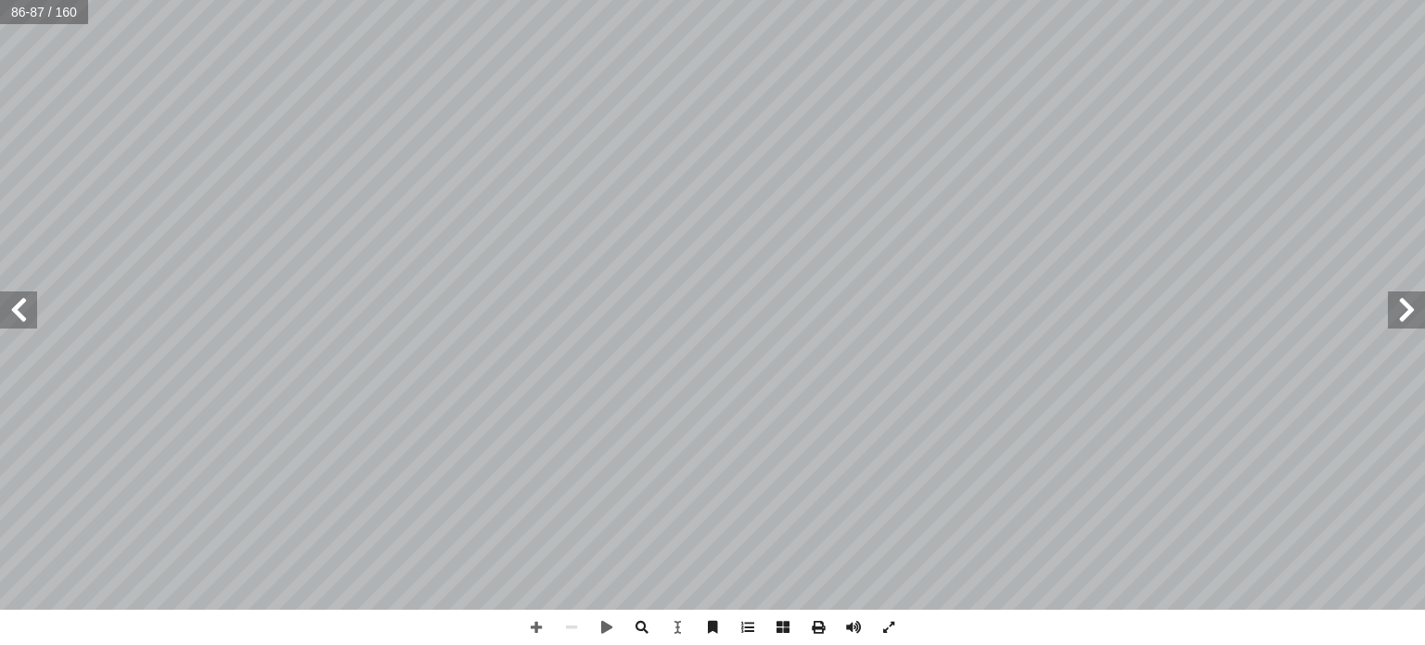
click at [32, 315] on span at bounding box center [18, 309] width 37 height 37
click at [19, 312] on span at bounding box center [18, 309] width 37 height 37
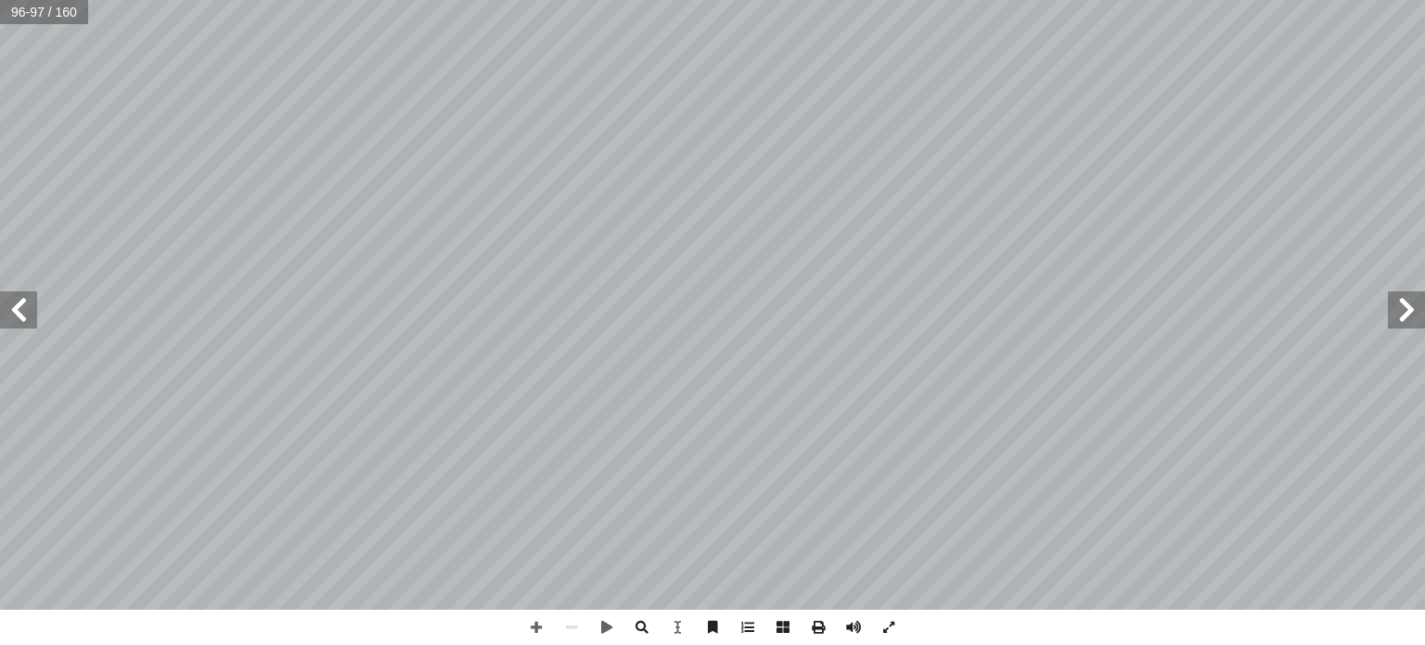
click at [21, 311] on span at bounding box center [18, 309] width 37 height 37
click at [1411, 309] on span at bounding box center [1406, 309] width 37 height 37
click at [22, 315] on span at bounding box center [18, 309] width 37 height 37
